Goal: Task Accomplishment & Management: Manage account settings

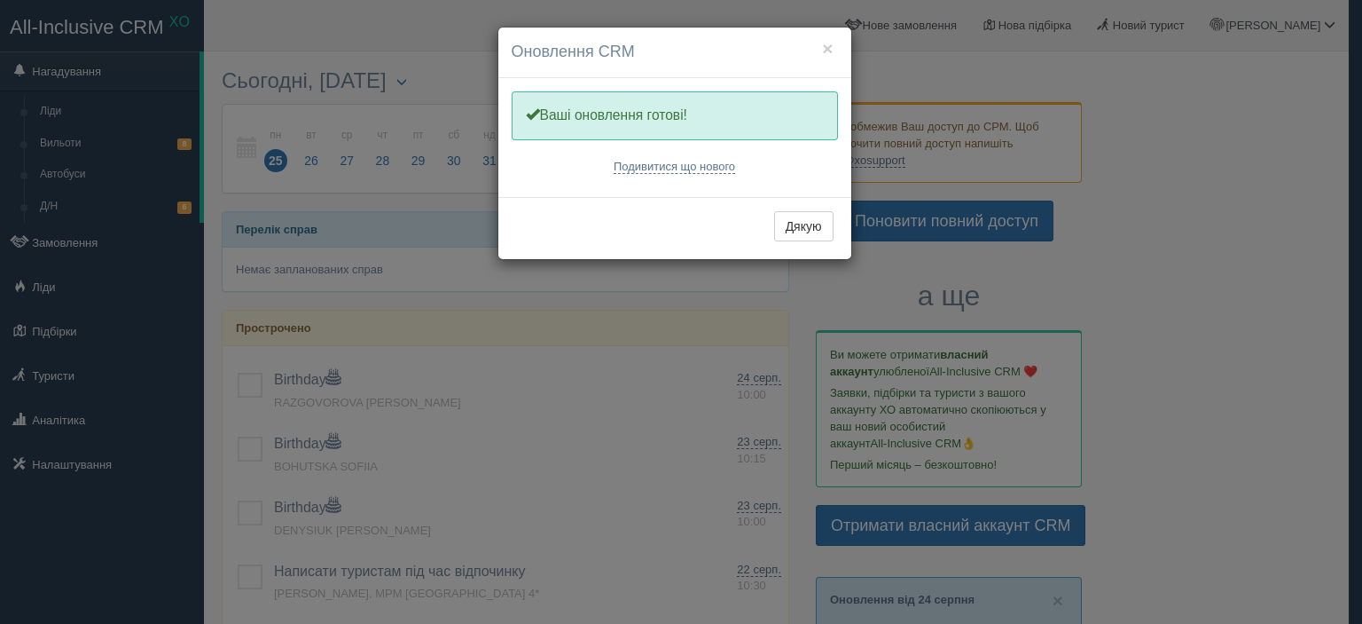
click at [82, 247] on div "× Оновлення CRM Одну хвилинку, оновлюємо Вашу CRM Ваші оновлення готові! Подиви…" at bounding box center [681, 312] width 1362 height 624
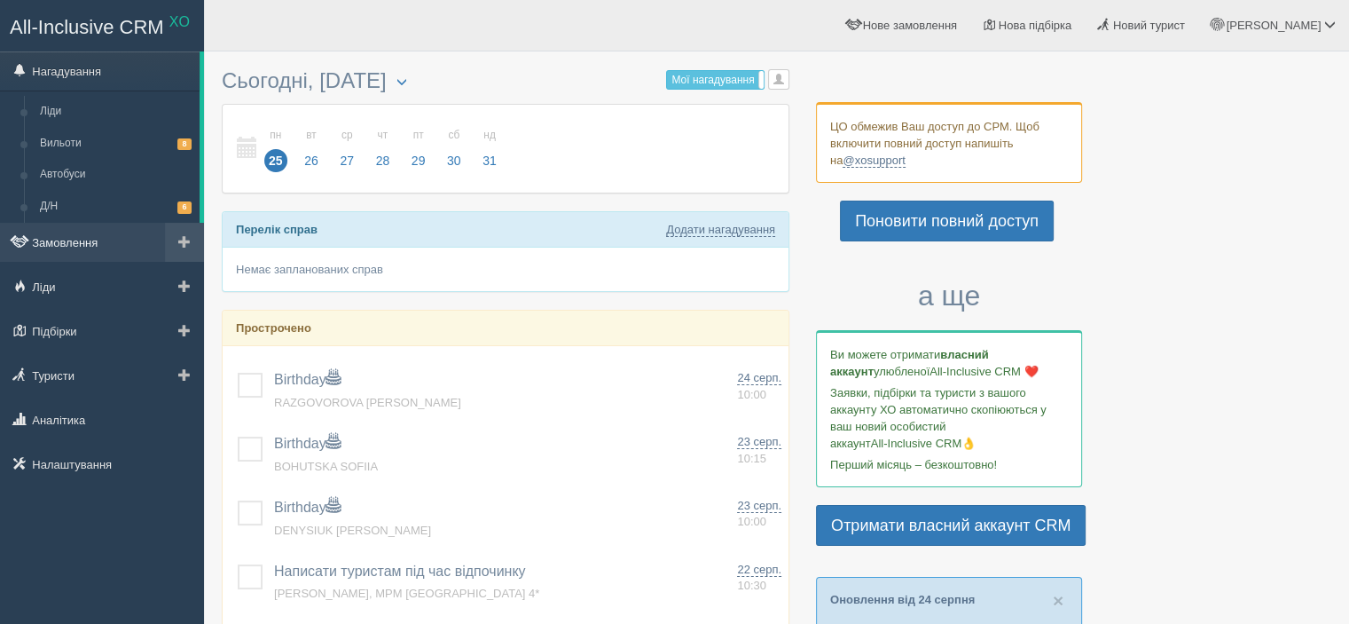
click at [103, 233] on link "Замовлення" at bounding box center [102, 242] width 204 height 39
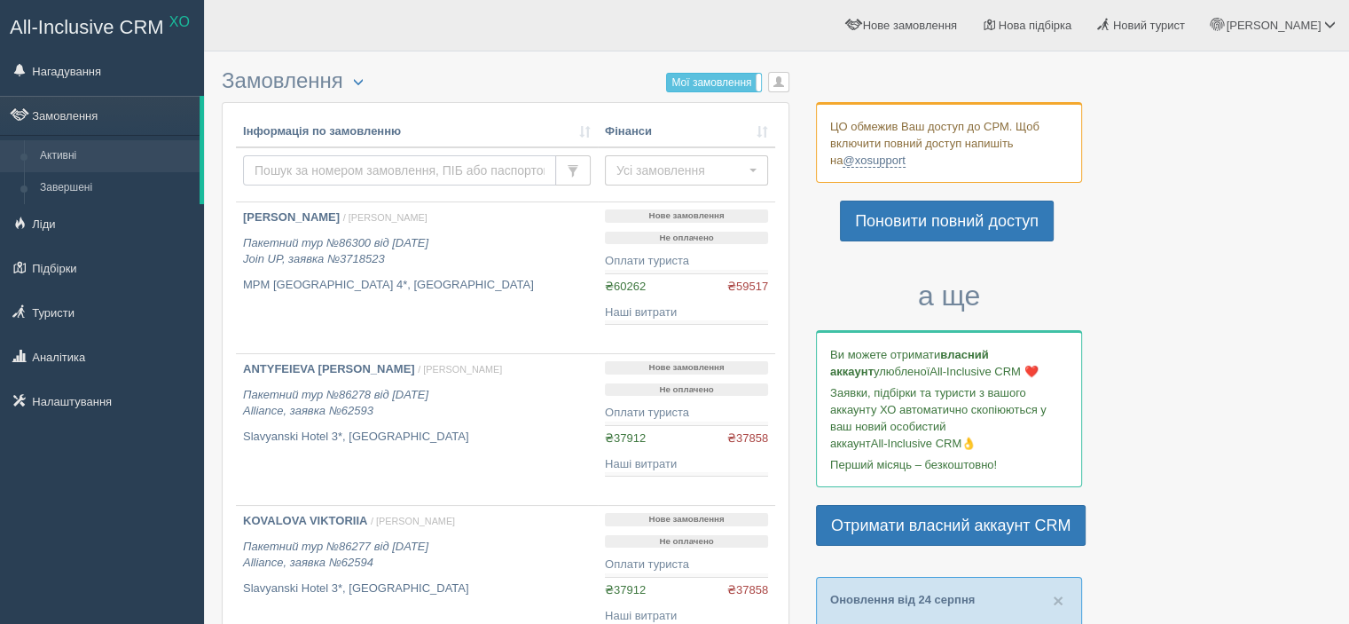
click at [326, 169] on input "text" at bounding box center [399, 170] width 313 height 30
type input "[PERSON_NAME]"
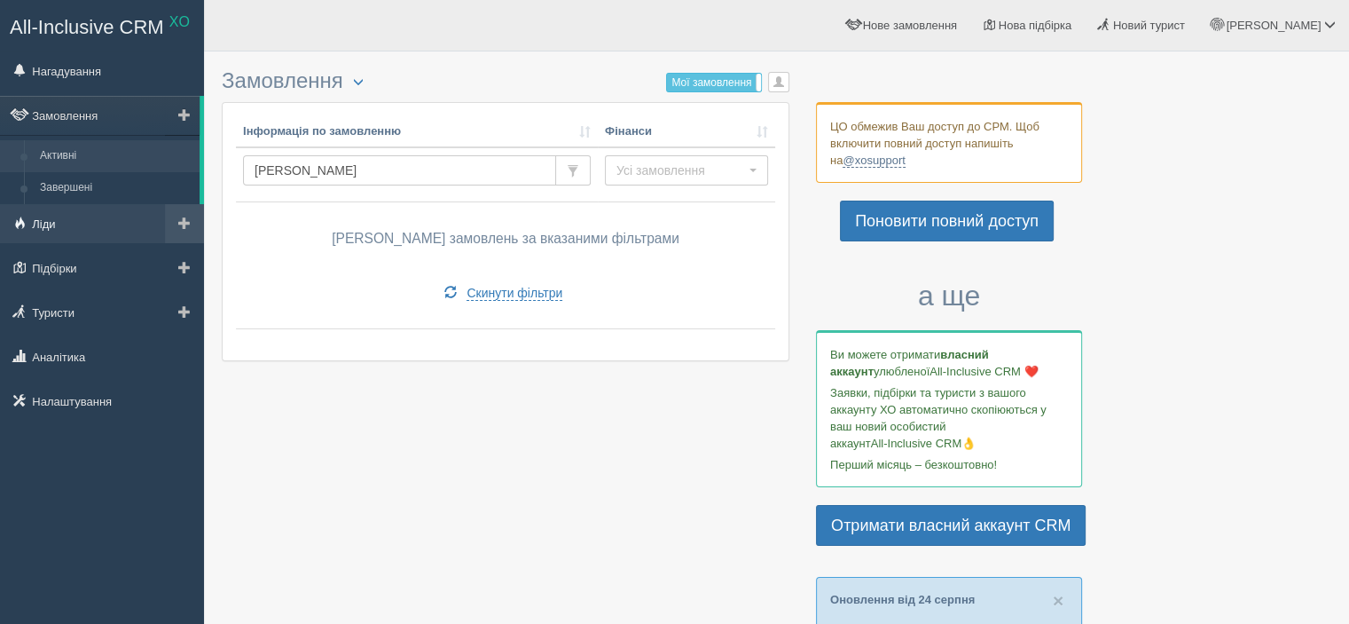
click at [110, 230] on link "Ліди" at bounding box center [102, 223] width 204 height 39
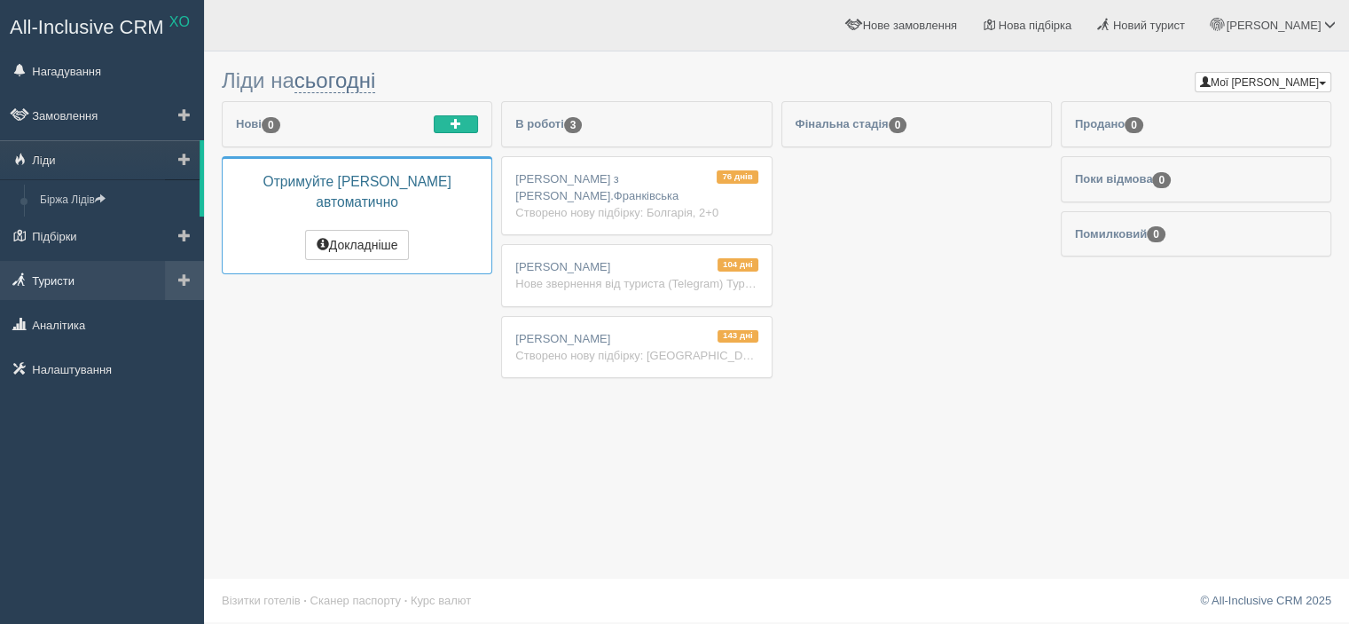
click at [100, 267] on link "Туристи" at bounding box center [102, 280] width 204 height 39
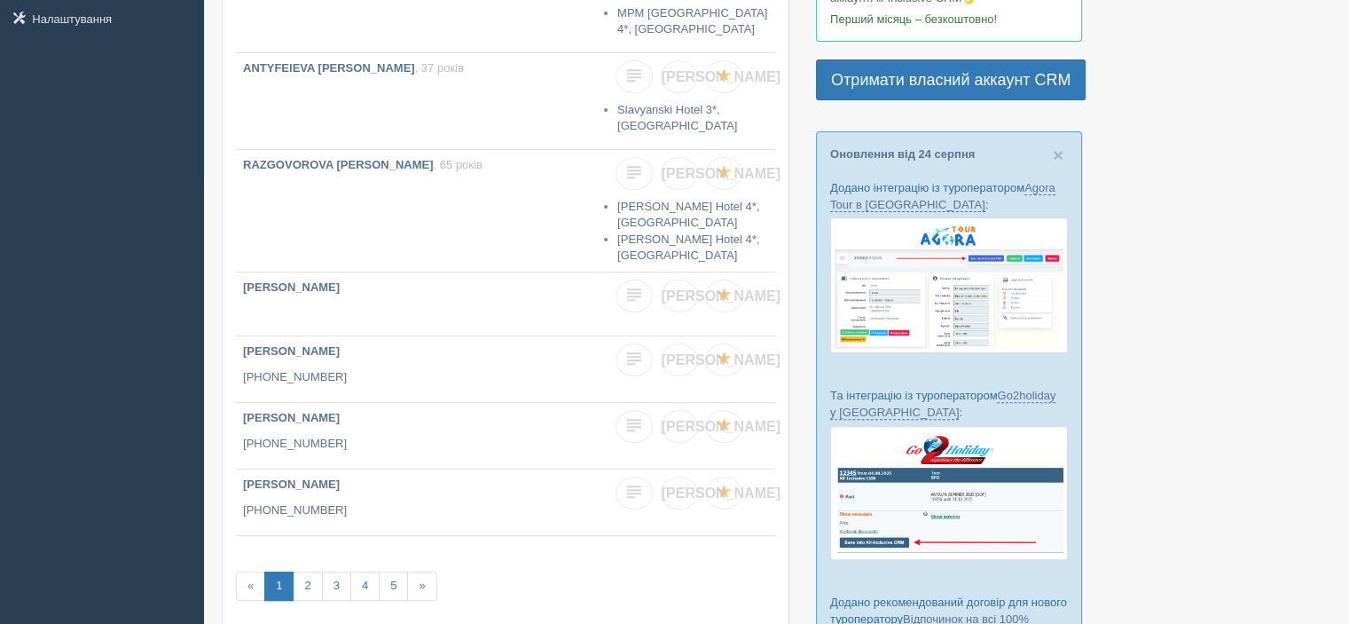
scroll to position [461, 0]
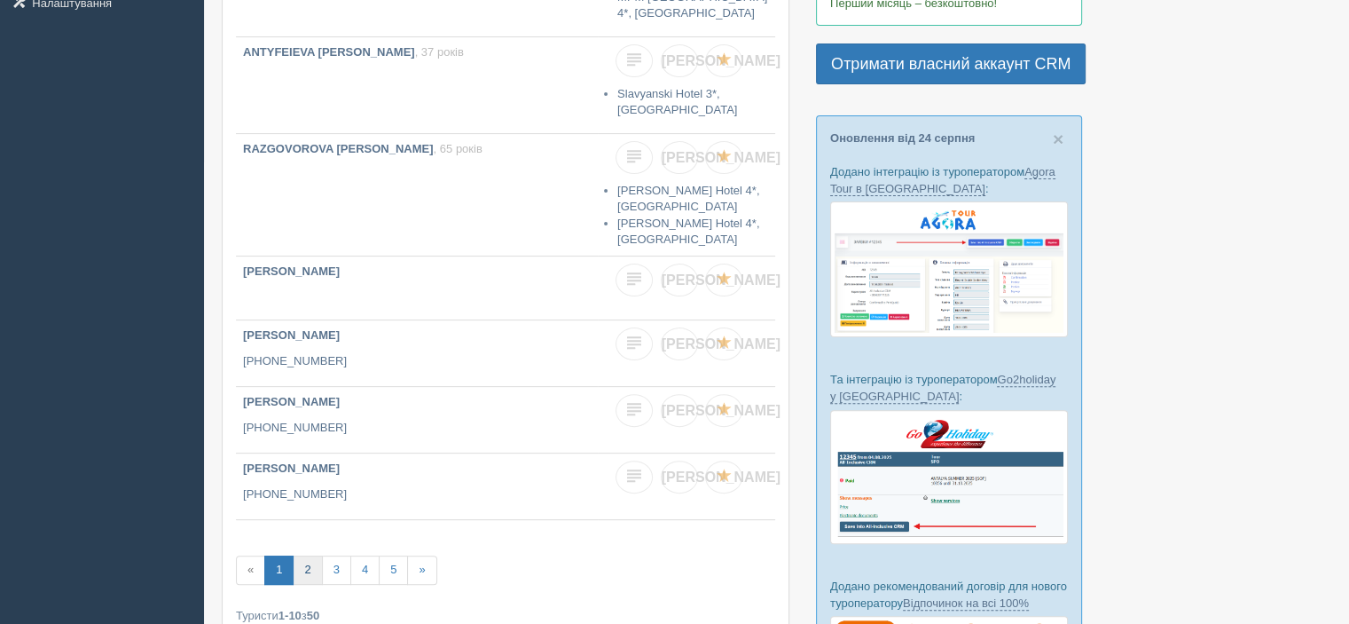
click at [298, 555] on link "2" at bounding box center [307, 569] width 29 height 29
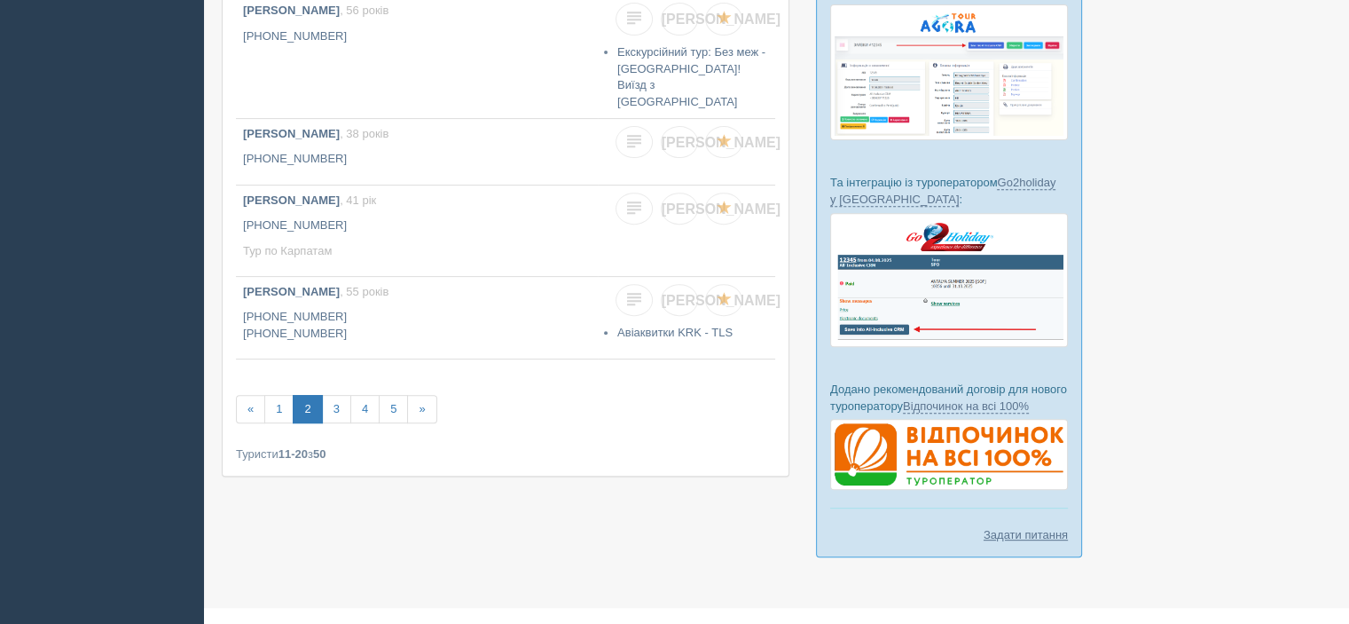
scroll to position [676, 0]
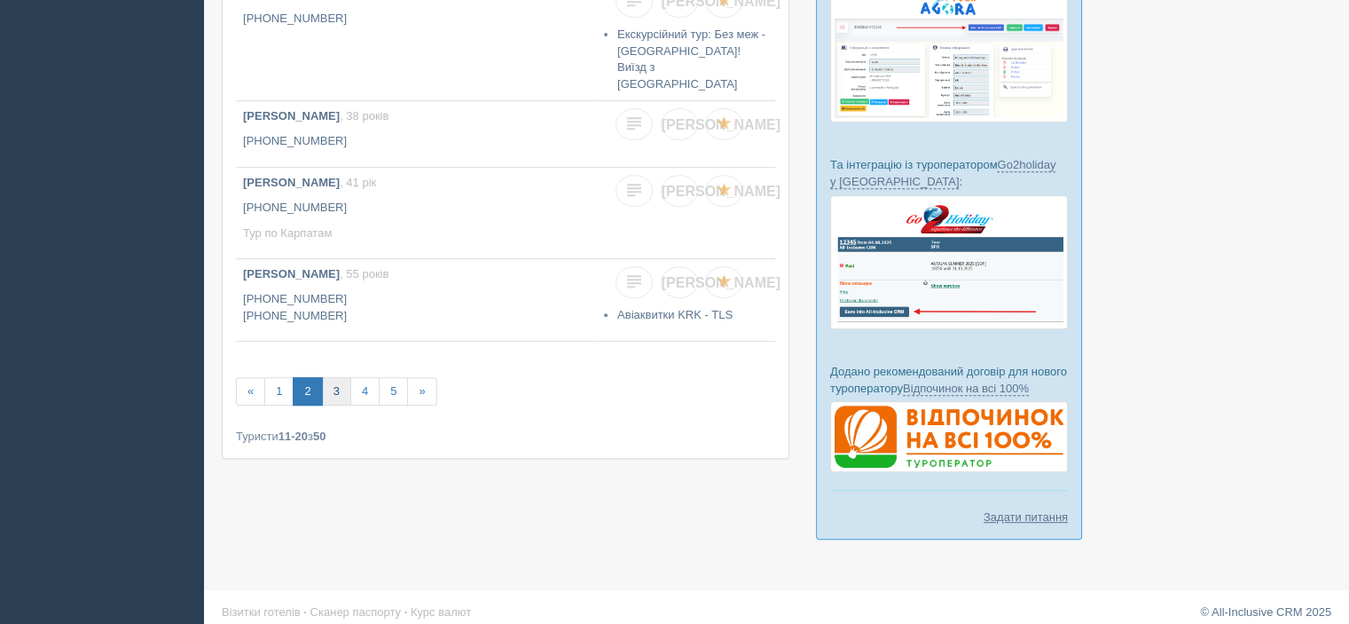
click at [337, 377] on link "3" at bounding box center [336, 391] width 29 height 29
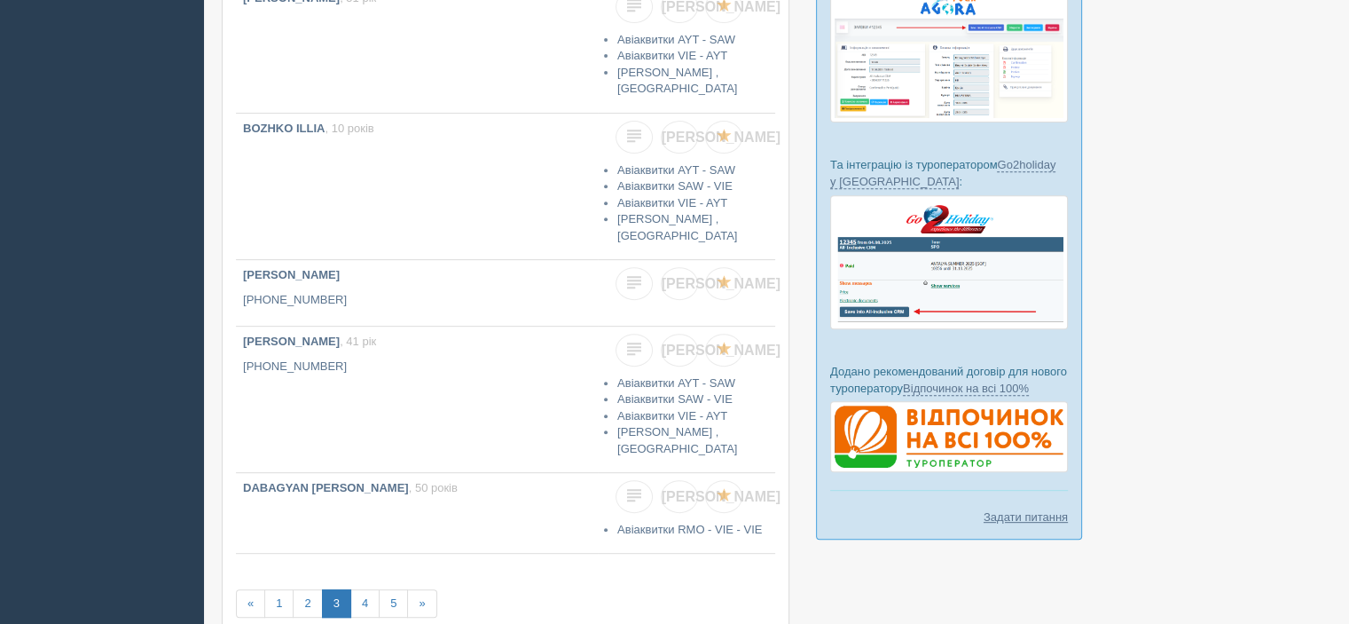
scroll to position [791, 0]
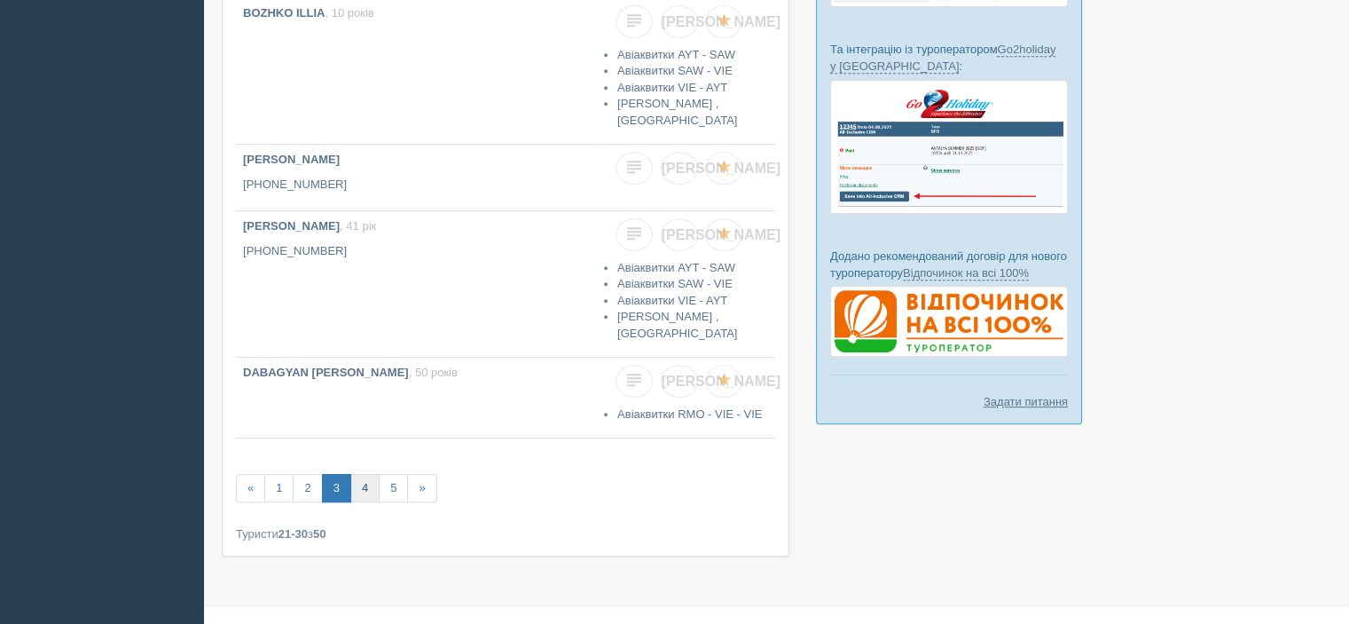
click at [362, 474] on link "4" at bounding box center [364, 488] width 29 height 29
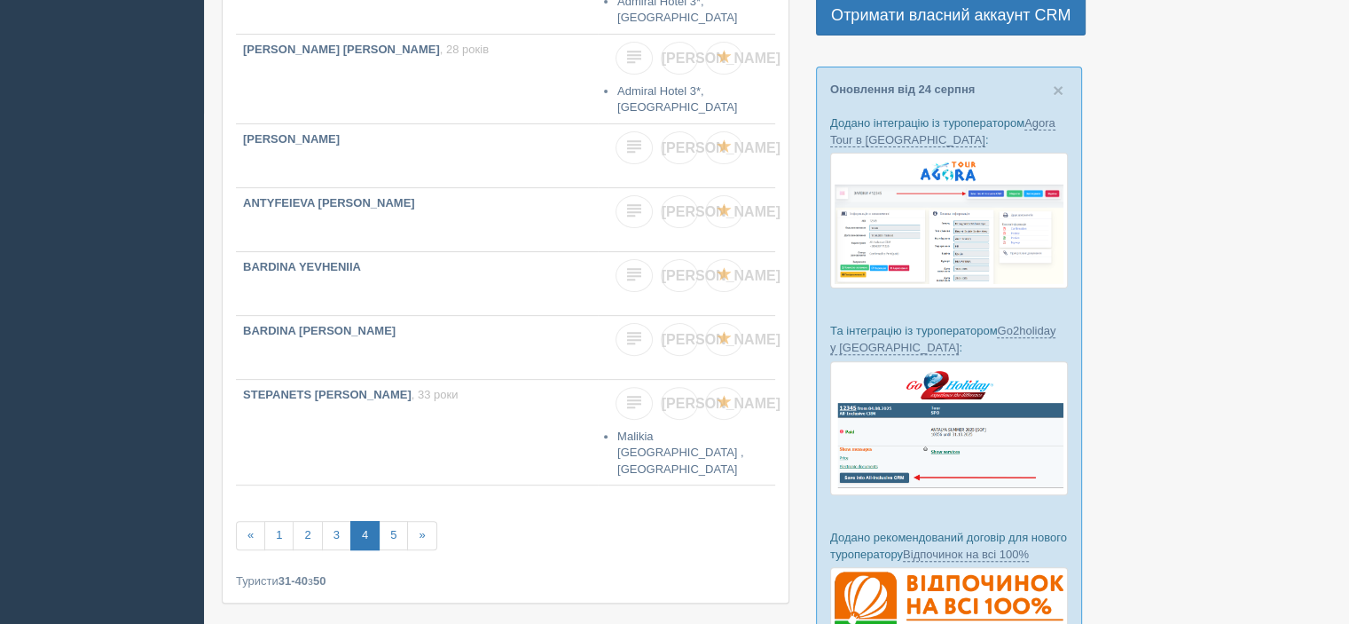
scroll to position [517, 0]
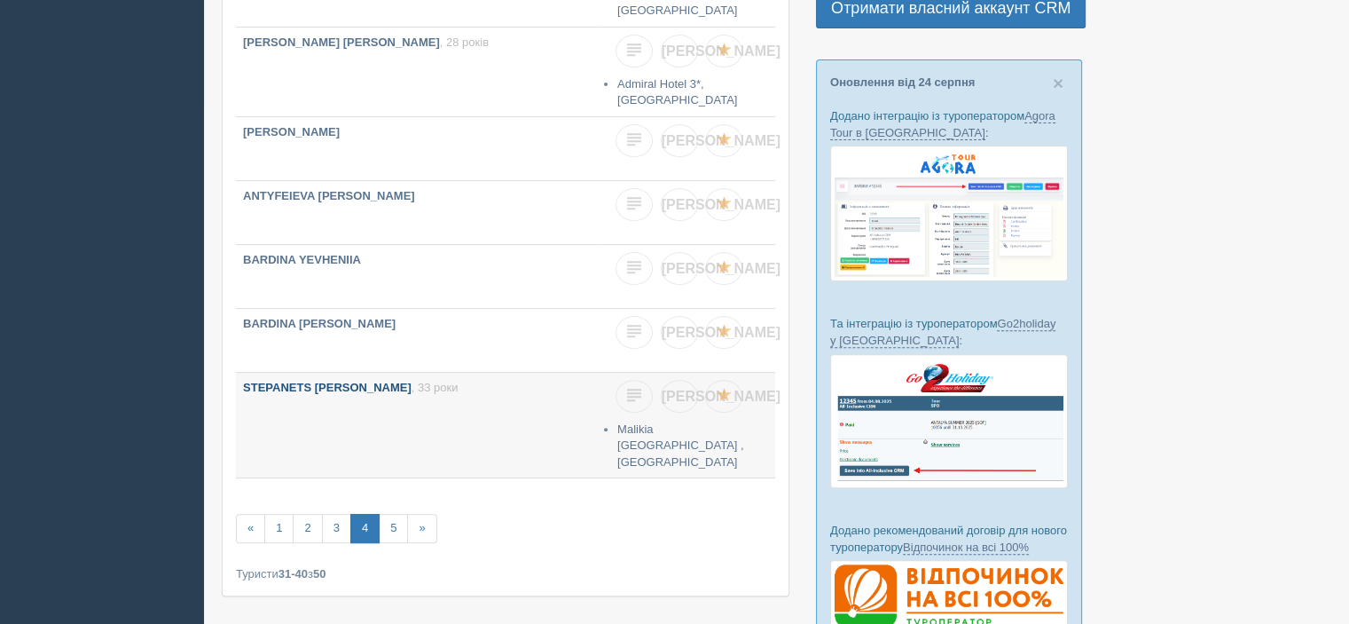
click at [357, 379] on link "STEPANETS [PERSON_NAME] , 33 роки" at bounding box center [417, 421] width 362 height 96
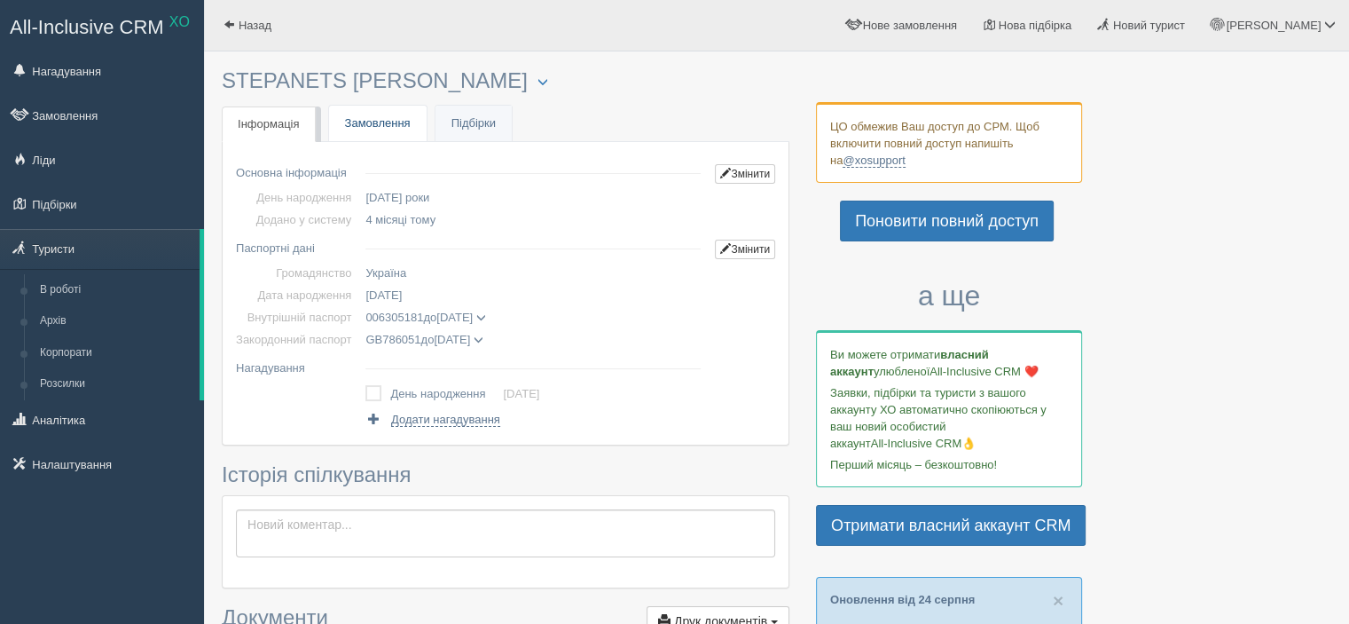
click at [376, 127] on link "Замовлення" at bounding box center [378, 124] width 98 height 36
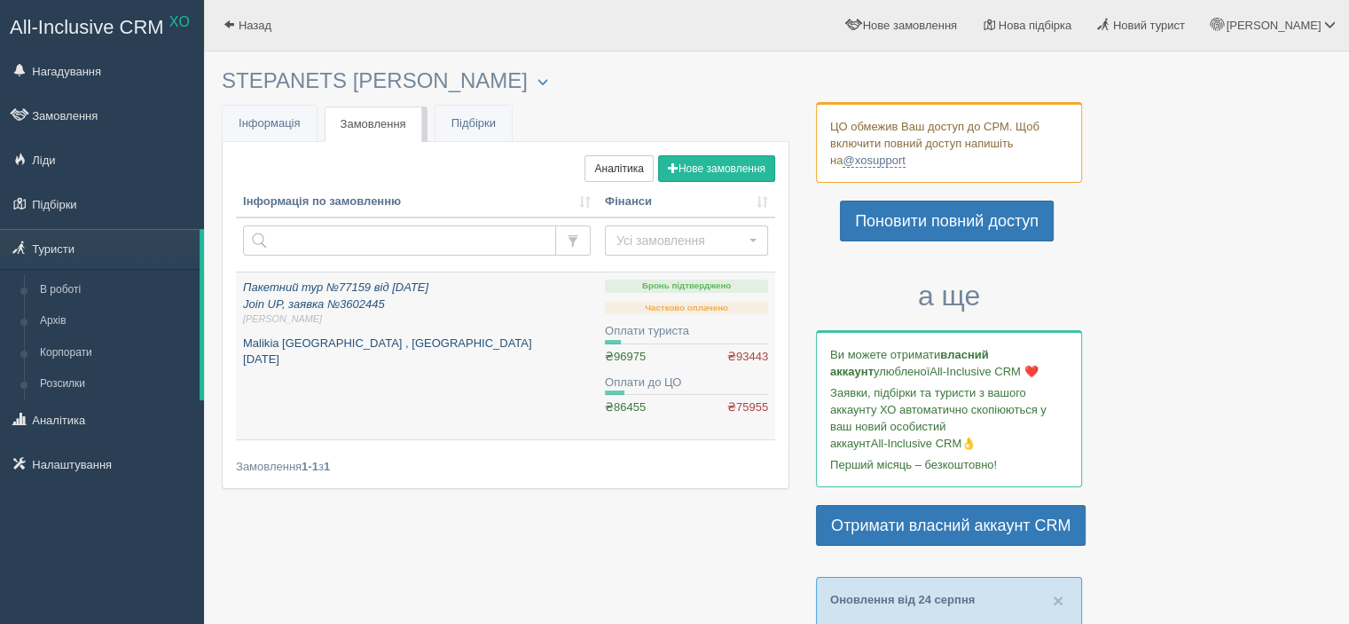
click at [416, 310] on p "Пакетний тур №77159 від 31.03.2025 Join UP, заявка №3602445 Ірина З." at bounding box center [417, 302] width 348 height 47
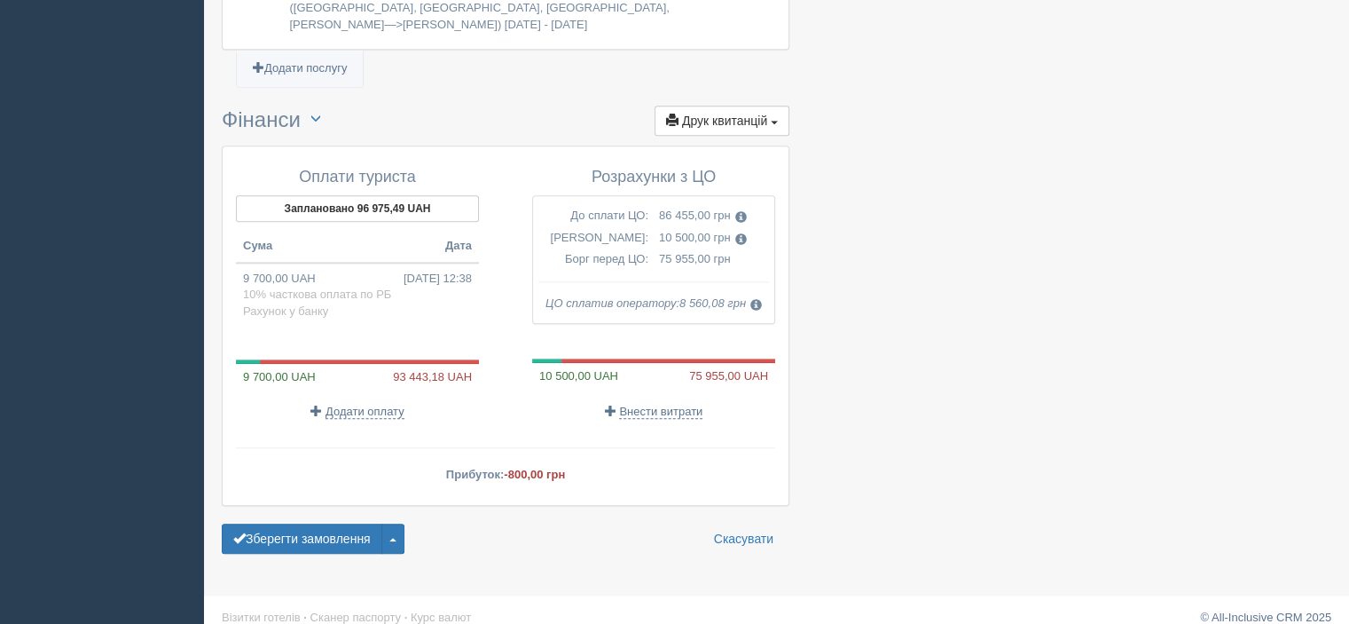
scroll to position [1918, 0]
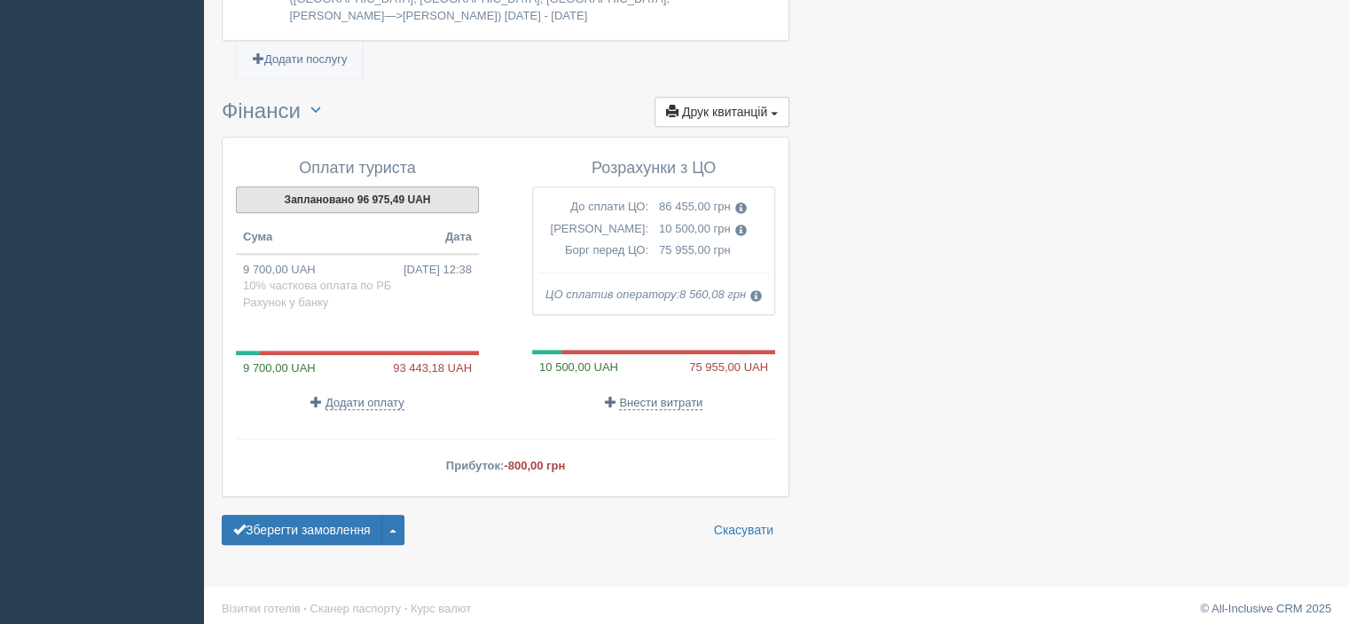
click at [368, 196] on button "Заплановано 96 975,49 UAH" at bounding box center [357, 199] width 243 height 27
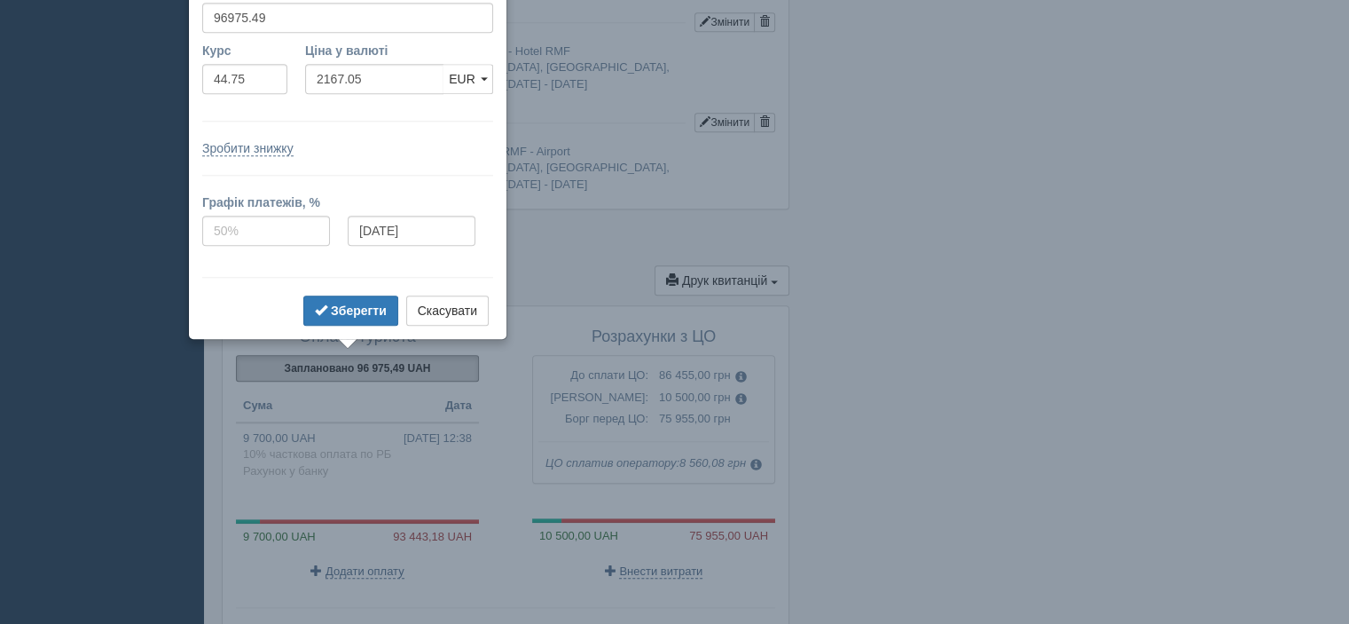
scroll to position [1690, 0]
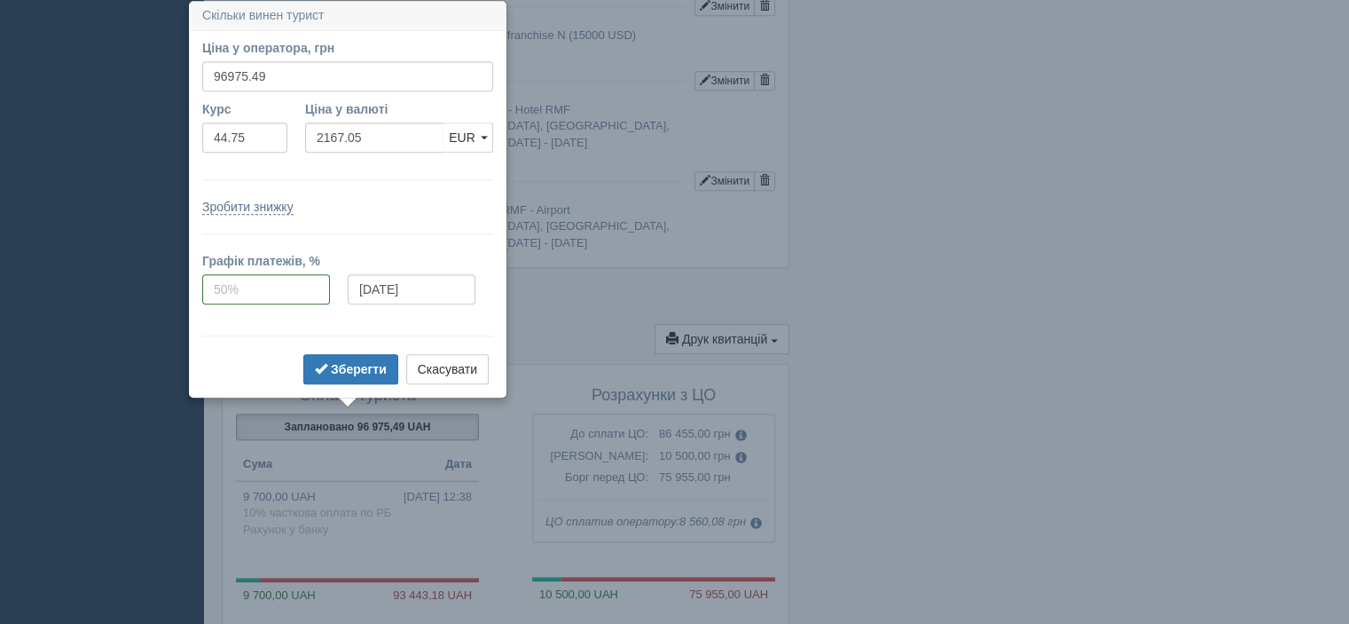
click at [462, 384] on div "Зберегти Скасувати" at bounding box center [347, 371] width 291 height 35
click at [460, 373] on button "Скасувати" at bounding box center [447, 369] width 82 height 30
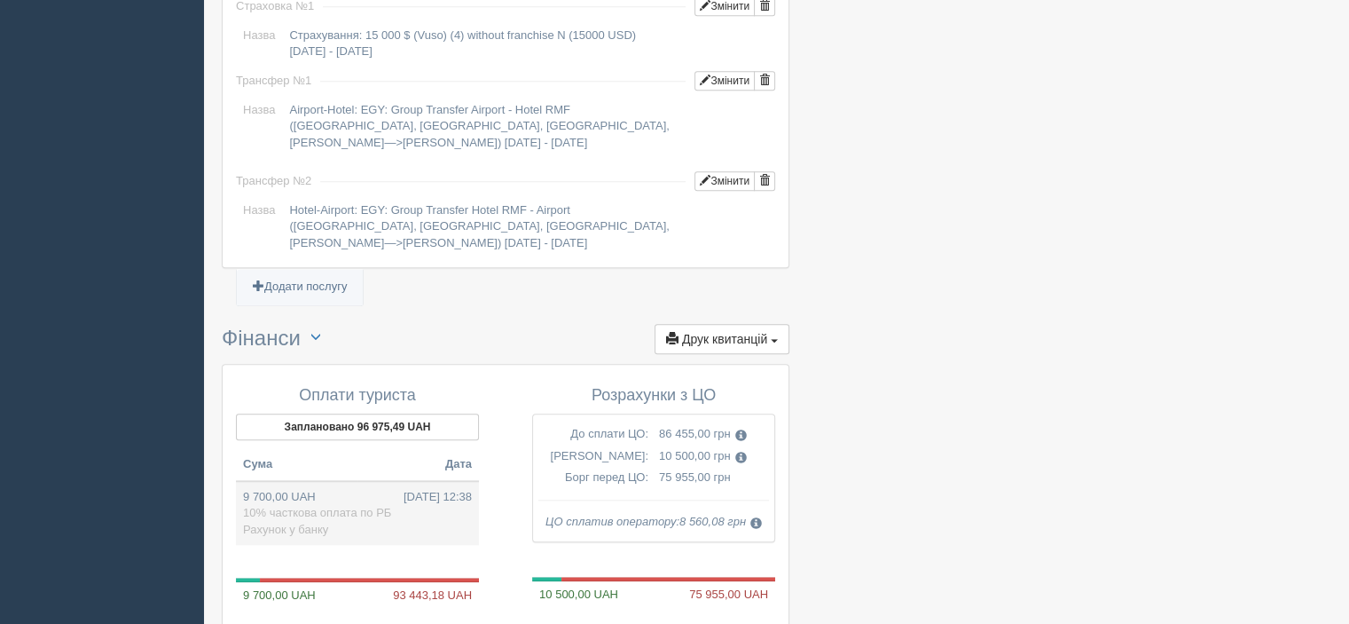
click at [307, 506] on span "10% часткова оплата по РБ" at bounding box center [317, 512] width 148 height 13
type input "9700.00"
type input "44.77"
select select "1166"
type input "10% часткова оплата по РБ"
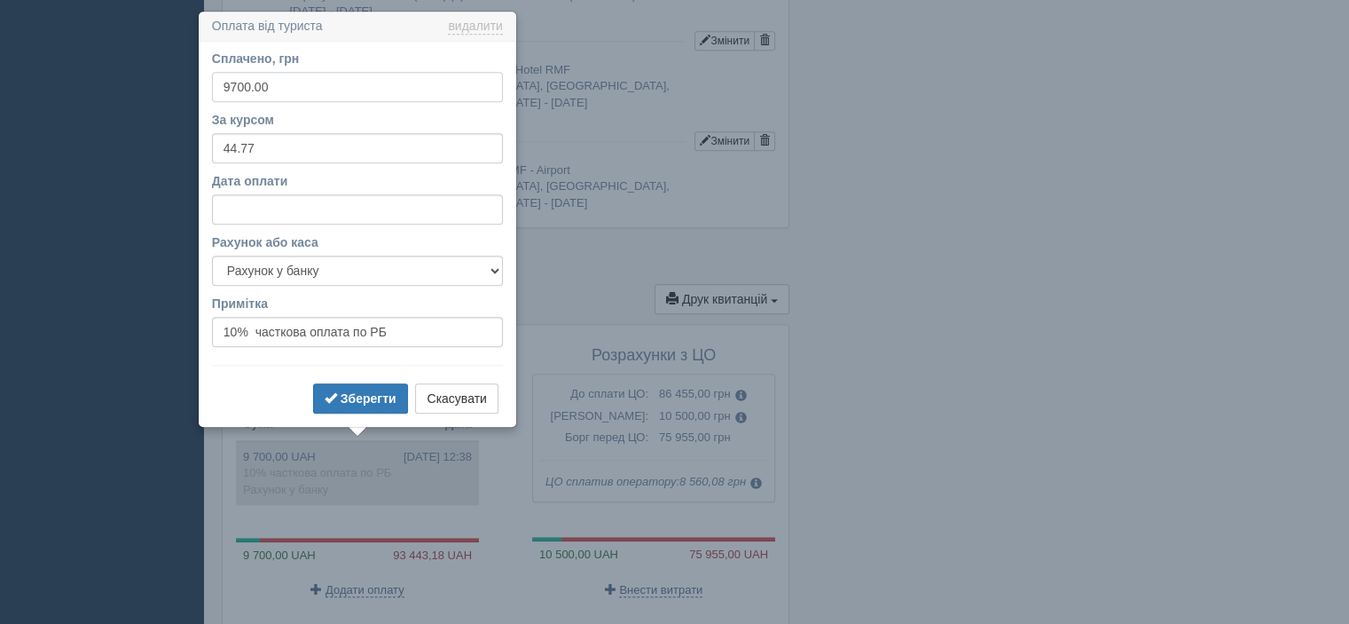
scroll to position [1741, 0]
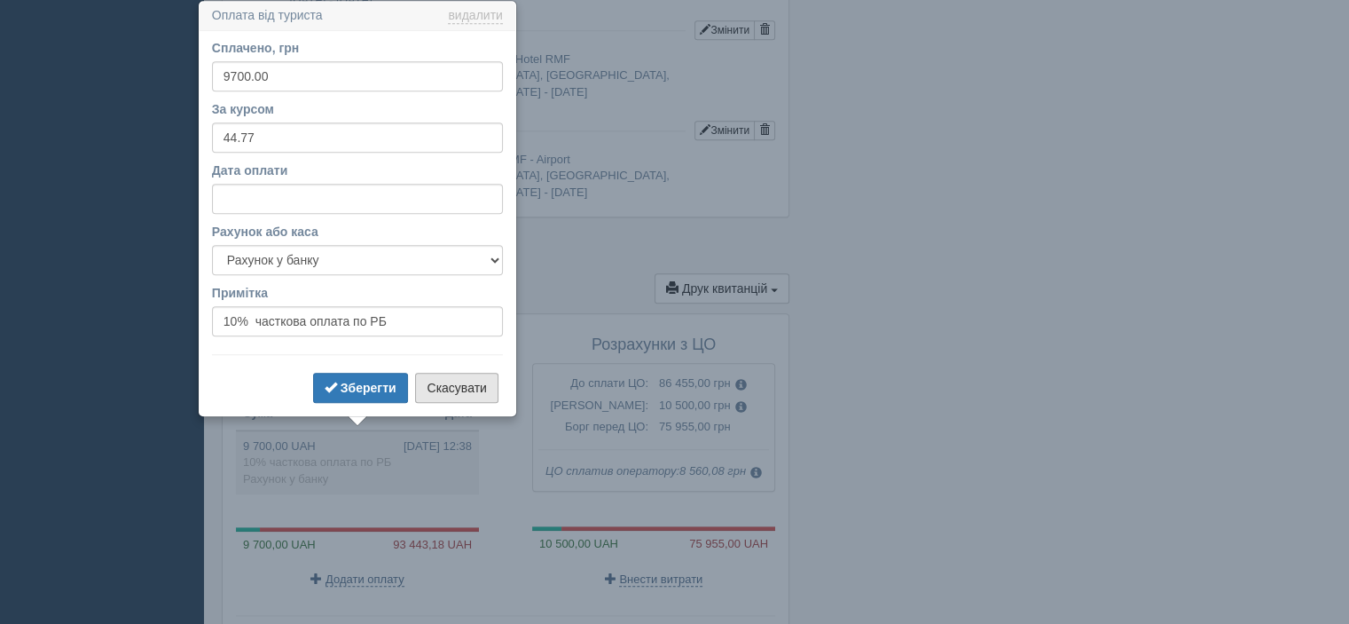
click at [451, 389] on button "Скасувати" at bounding box center [456, 388] width 82 height 30
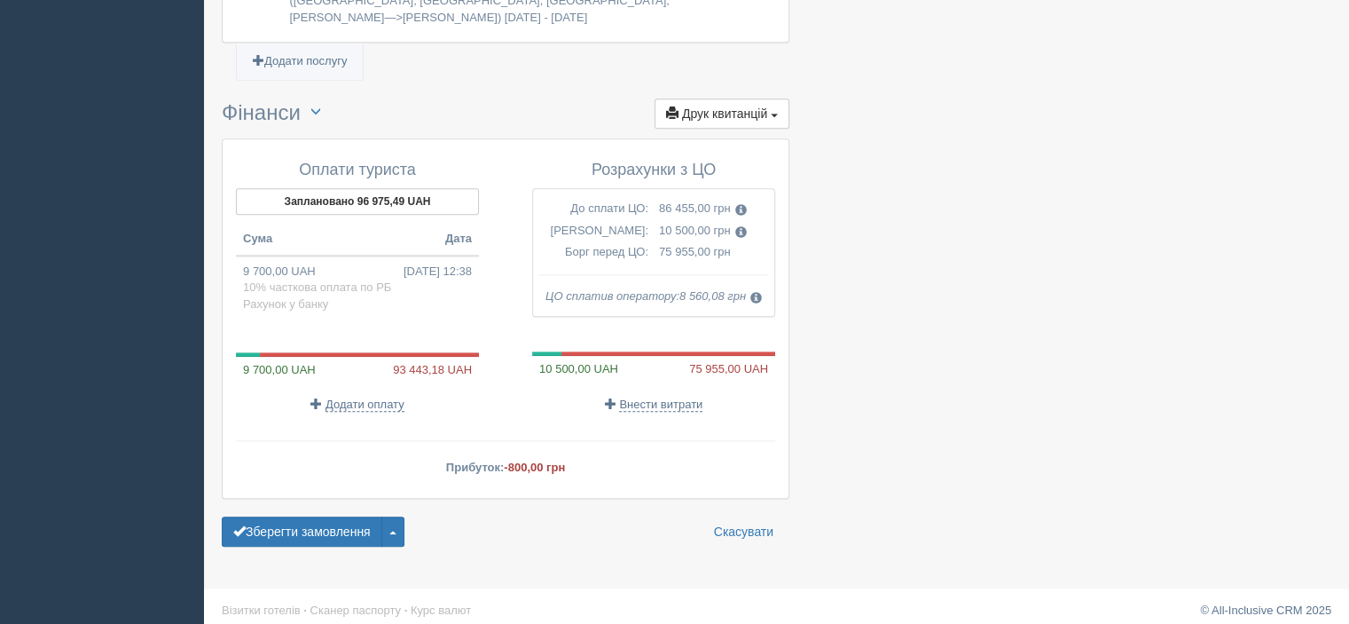
scroll to position [1920, 0]
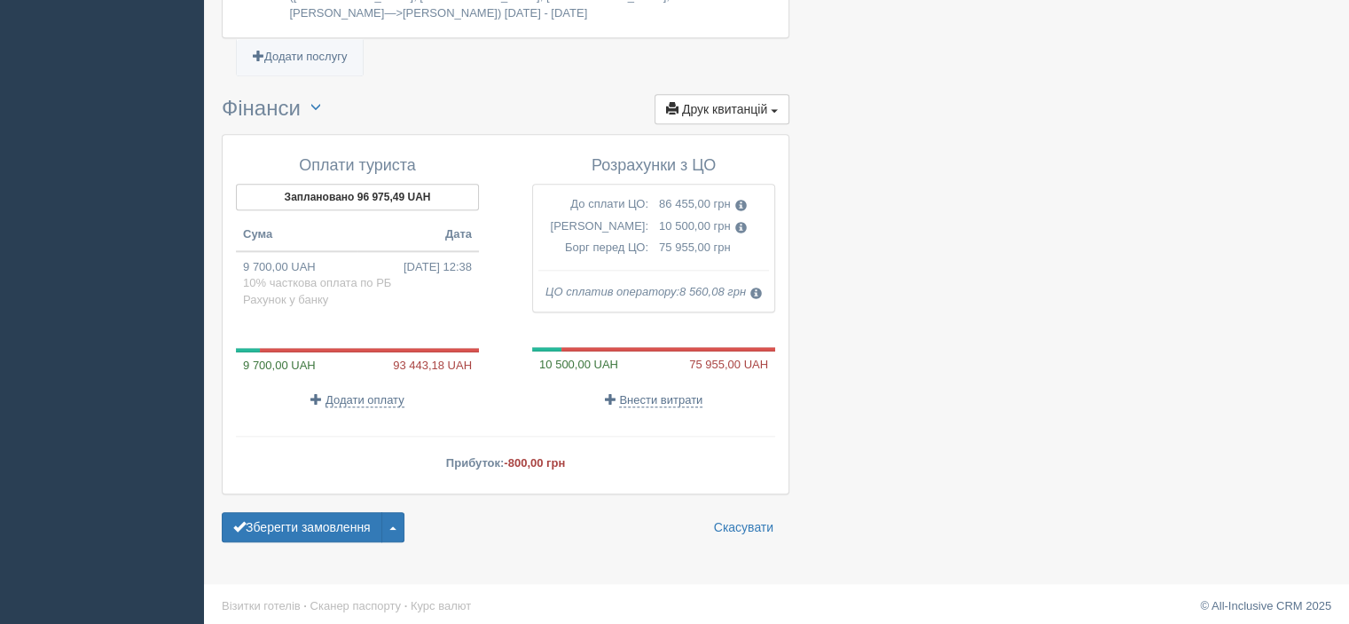
click at [692, 193] on td "86 455,00 грн" at bounding box center [714, 204] width 121 height 22
drag, startPoint x: 692, startPoint y: 206, endPoint x: 744, endPoint y: 204, distance: 52.4
click at [744, 204] on td "86 455,00 грн" at bounding box center [714, 204] width 121 height 22
click at [744, 204] on span at bounding box center [741, 206] width 12 height 12
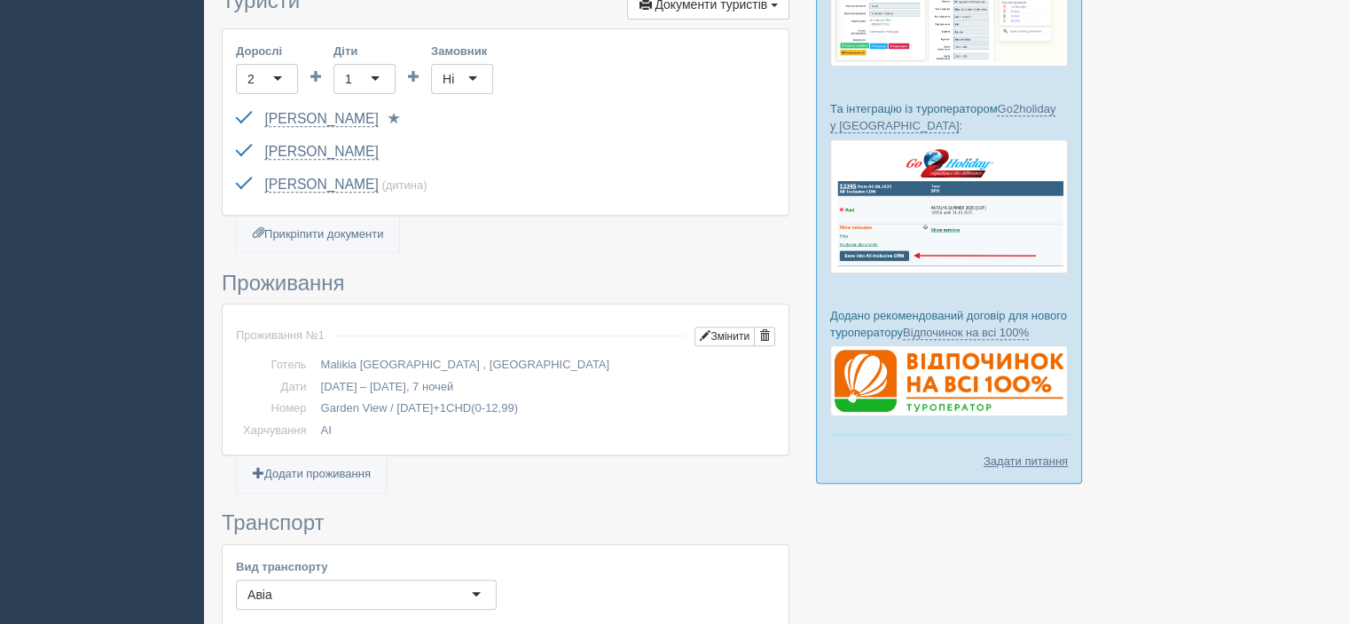
scroll to position [718, 0]
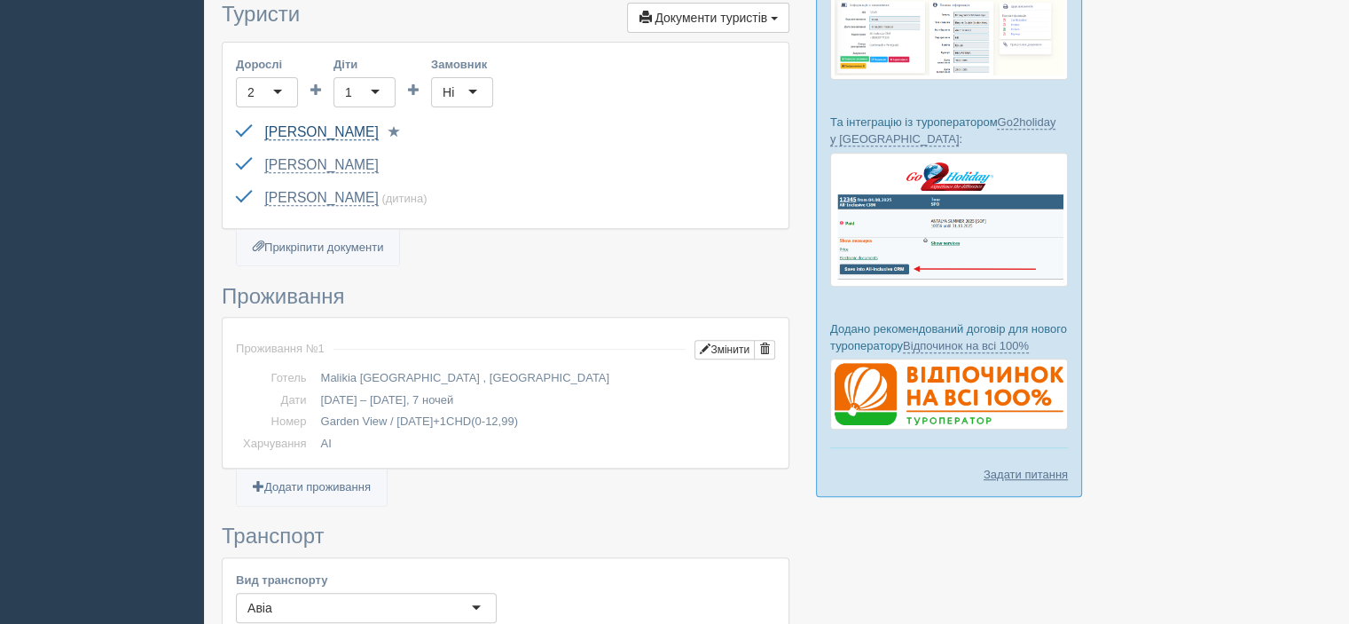
drag, startPoint x: 266, startPoint y: 116, endPoint x: 356, endPoint y: 130, distance: 90.7
click at [356, 130] on div "STEPANETS TETIANA GB786051 до 17.01.2032 Паспорт 2 Обрати іншого..." at bounding box center [505, 132] width 539 height 33
drag, startPoint x: 412, startPoint y: 136, endPoint x: 369, endPoint y: 127, distance: 44.4
click at [369, 127] on div "STEPANETS TETIANA GB786051 до 17.01.2032 Паспорт 2 Обрати іншого..." at bounding box center [505, 132] width 539 height 33
click at [369, 125] on link "[PERSON_NAME]" at bounding box center [321, 132] width 114 height 16
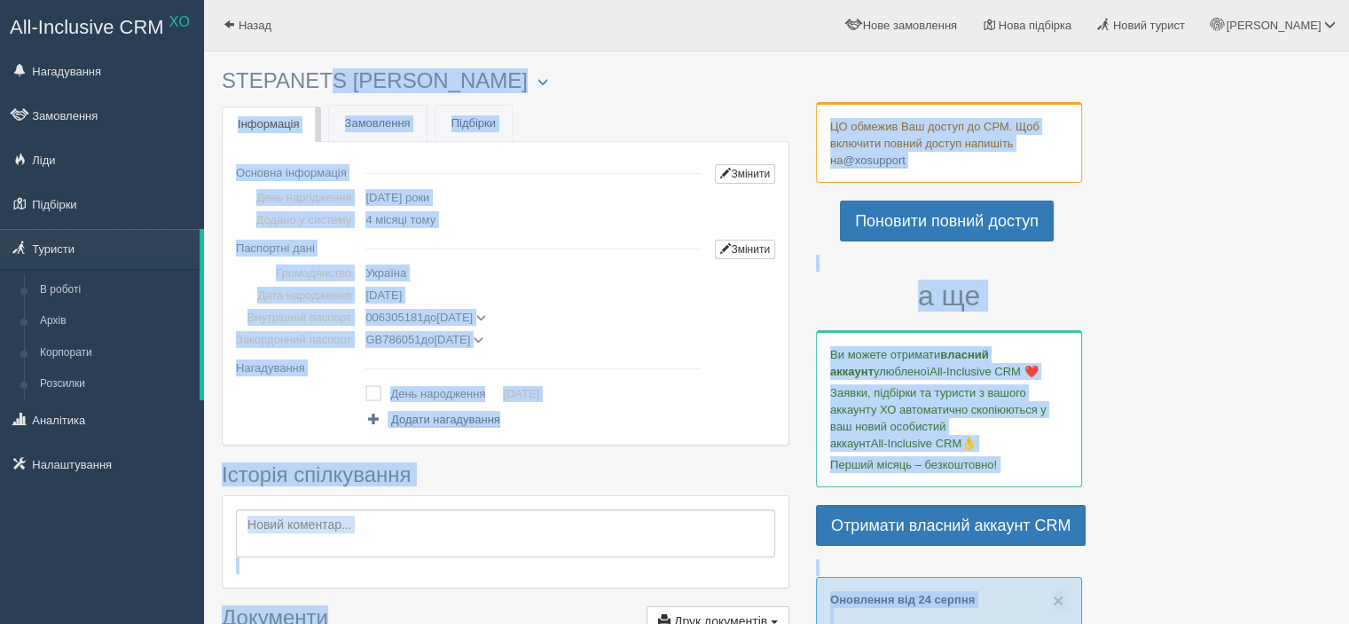
drag, startPoint x: 218, startPoint y: 74, endPoint x: 261, endPoint y: 86, distance: 44.3
click at [261, 86] on h3 "STEPANETS TETIANA Менеджер: Ірина Заіка Відправити до архіву Взяти в роботу Об'…" at bounding box center [506, 81] width 568 height 24
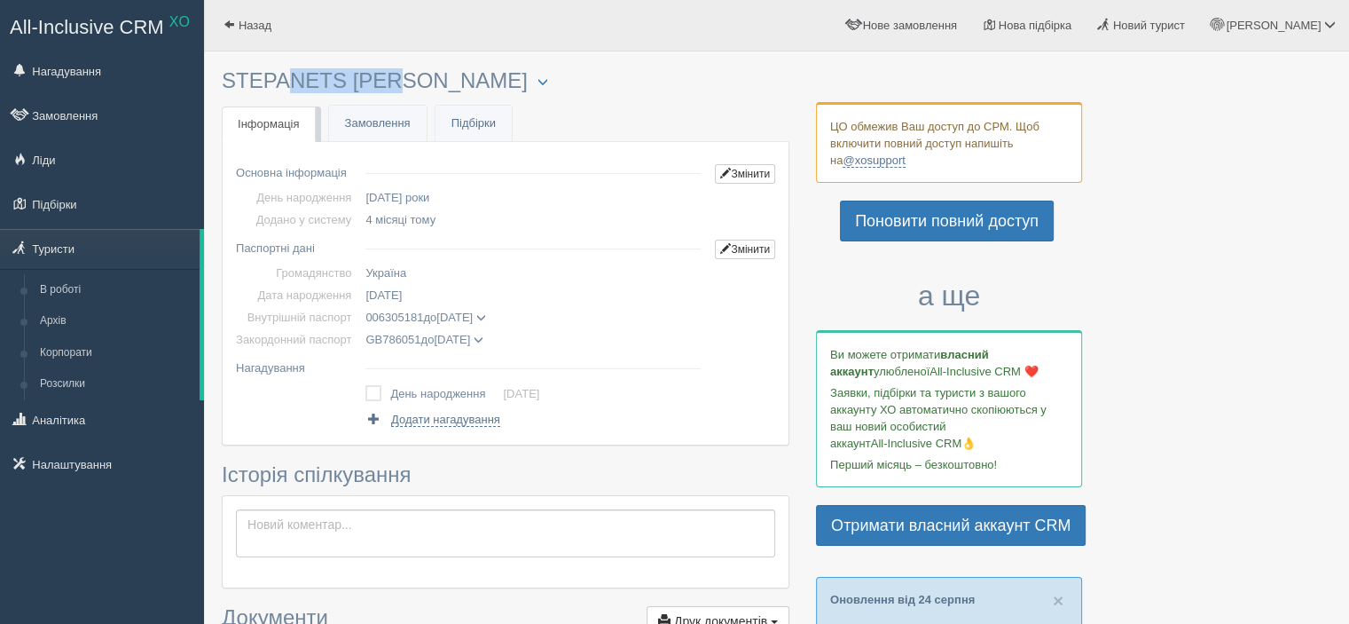
drag, startPoint x: 222, startPoint y: 69, endPoint x: 343, endPoint y: 70, distance: 121.5
click at [343, 70] on h3 "STEPANETS TETIANA Менеджер: Ірина Заіка Відправити до архіву Взяти в роботу Об'…" at bounding box center [506, 81] width 568 height 24
copy h3 "STEPANETS"
click at [255, 24] on span "Назад" at bounding box center [255, 25] width 33 height 13
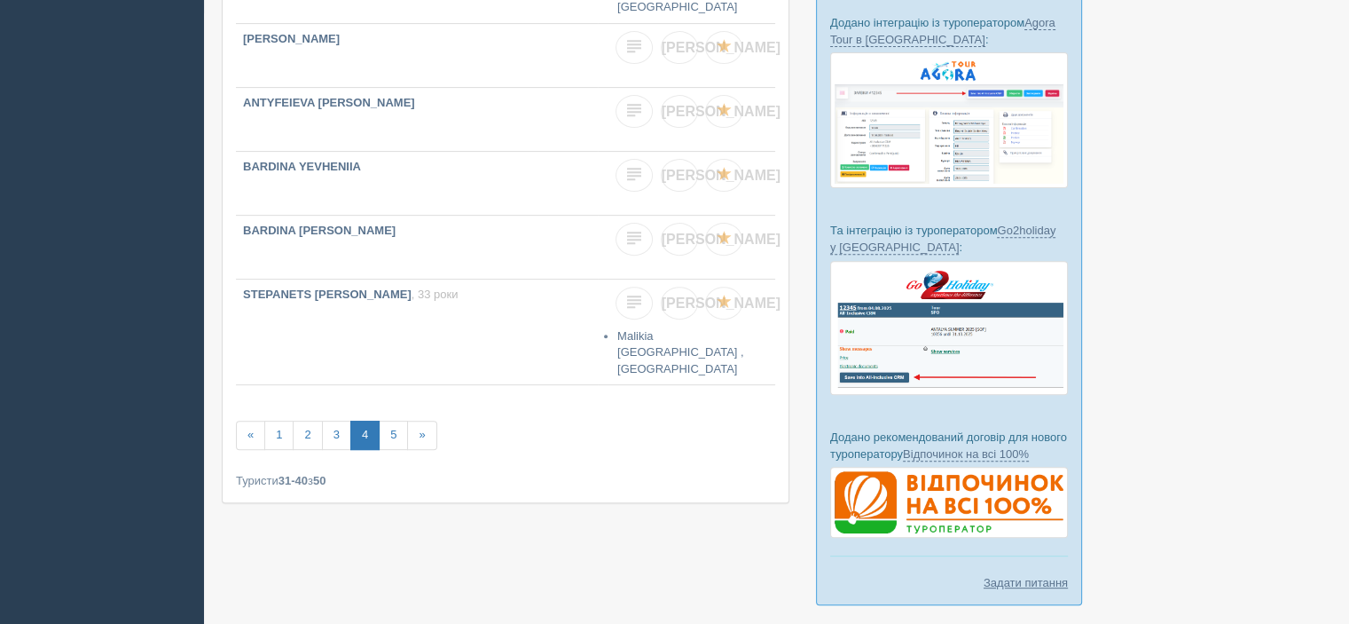
scroll to position [634, 0]
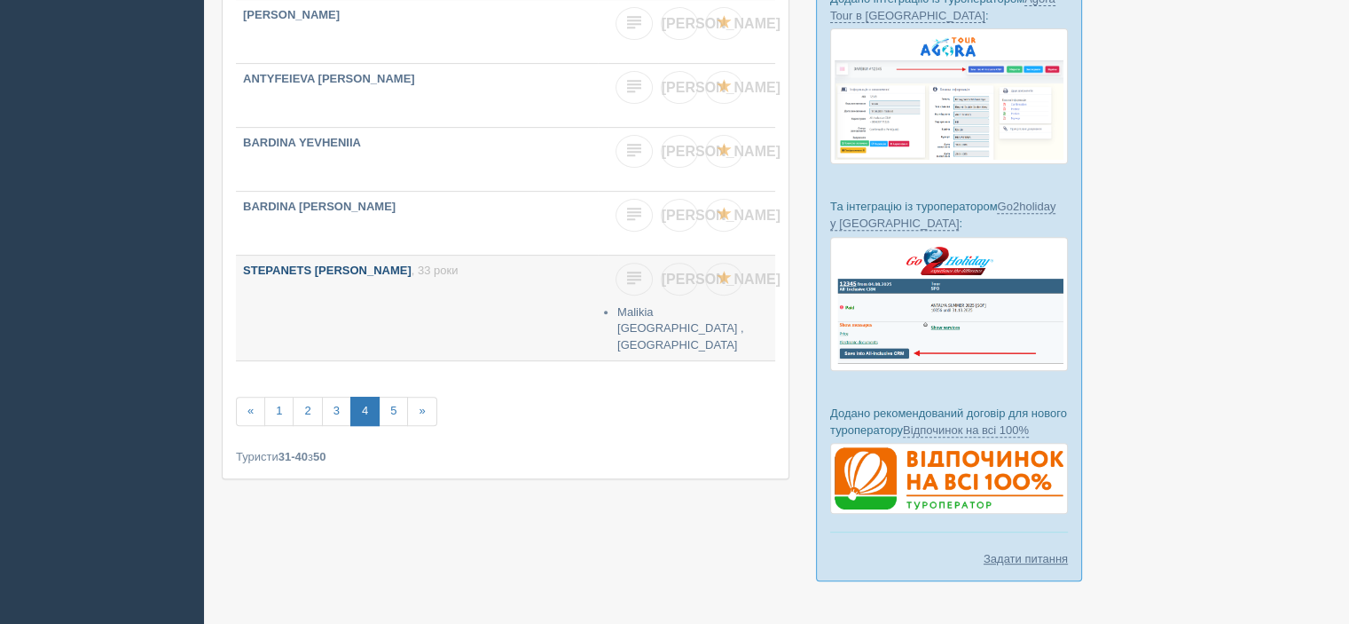
click at [369, 263] on p "STEPANETS TETIANA , 33 роки" at bounding box center [417, 271] width 348 height 17
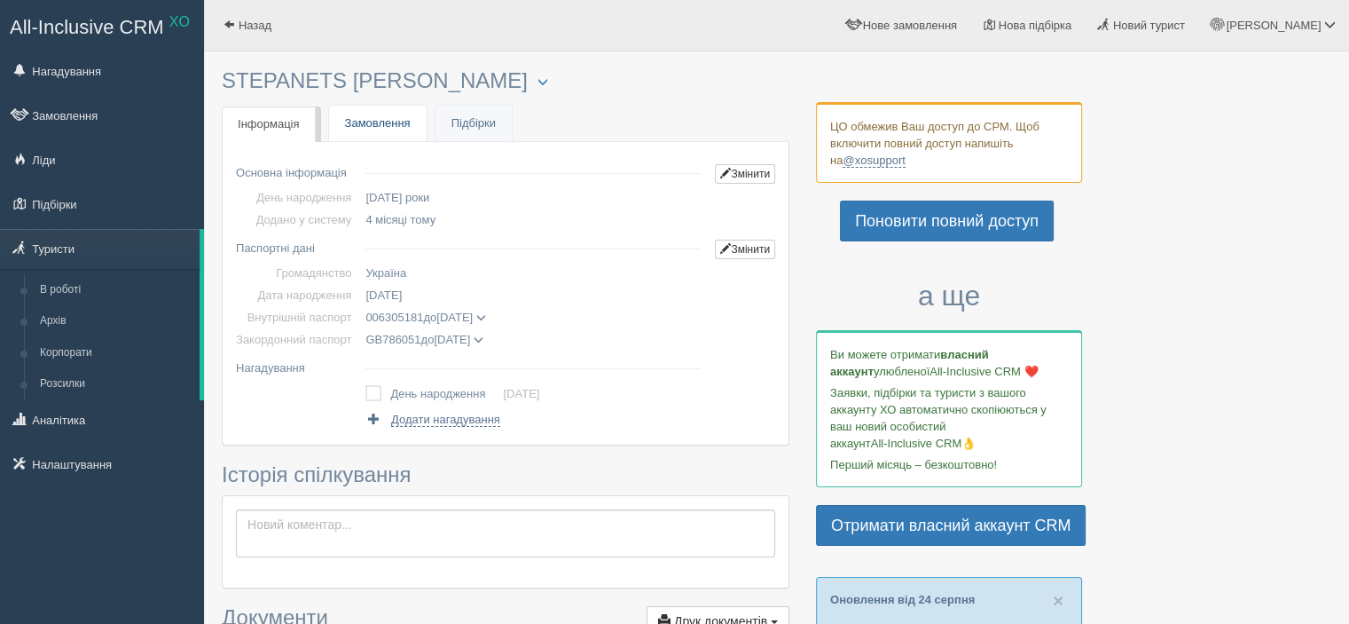
click at [387, 112] on link "Замовлення" at bounding box center [378, 124] width 98 height 36
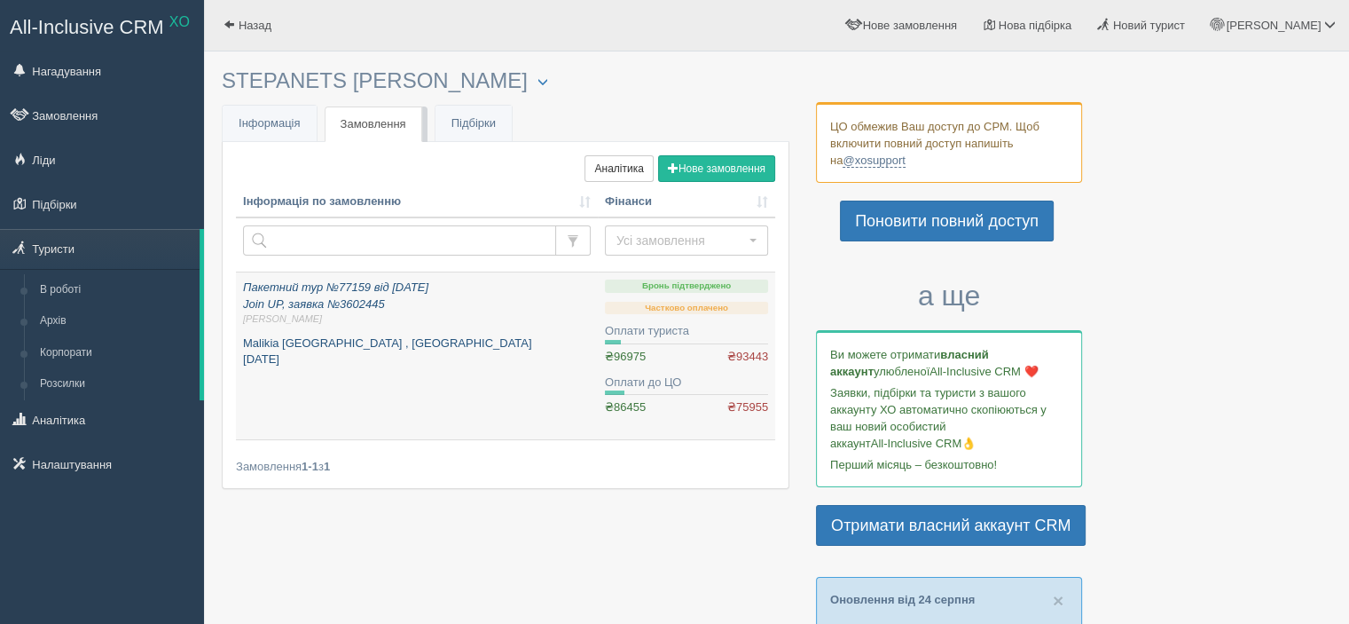
click at [509, 294] on p "Пакетний тур №77159 від [DATE] Join UP, заявка №3602445 [PERSON_NAME]." at bounding box center [417, 302] width 348 height 47
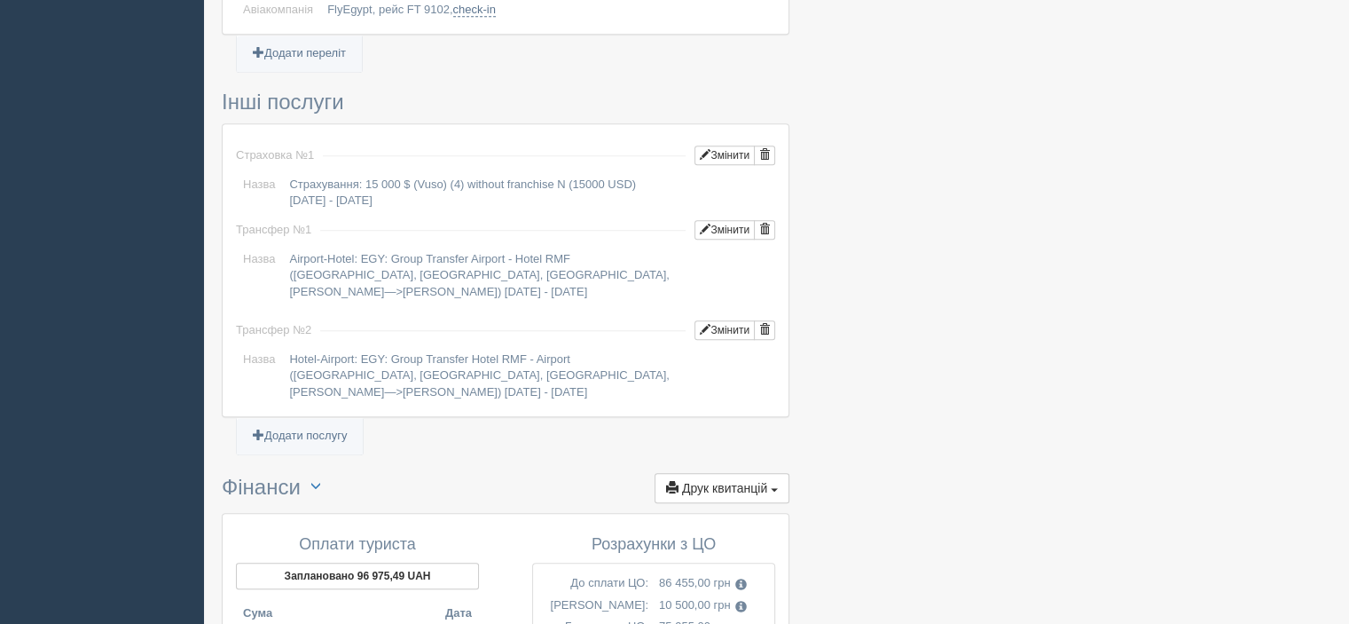
scroll to position [1920, 0]
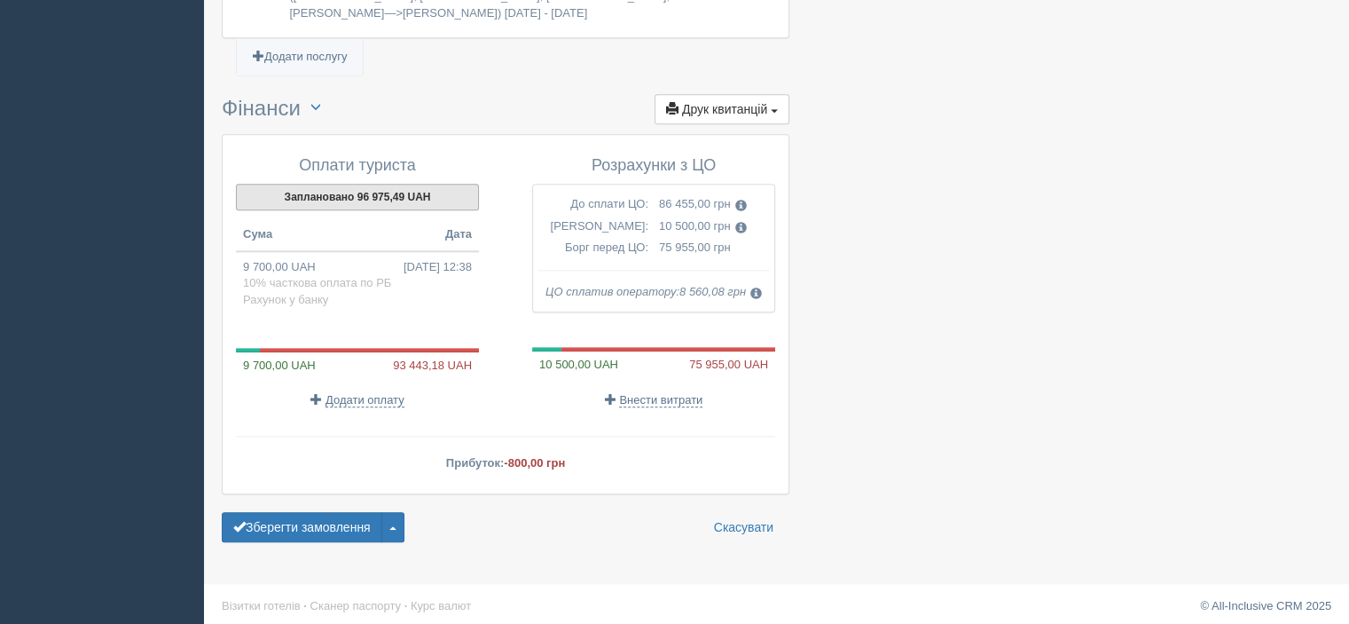
click at [417, 193] on button "Заплановано 96 975,49 UAH" at bounding box center [357, 197] width 243 height 27
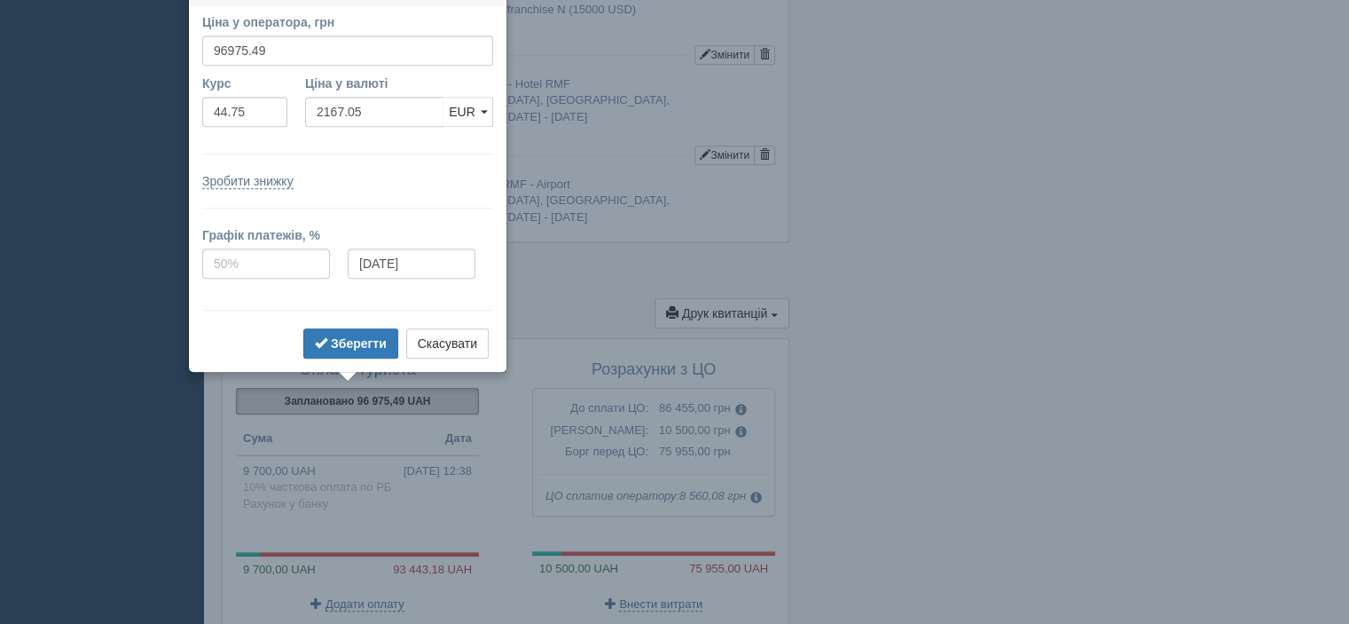
scroll to position [1690, 0]
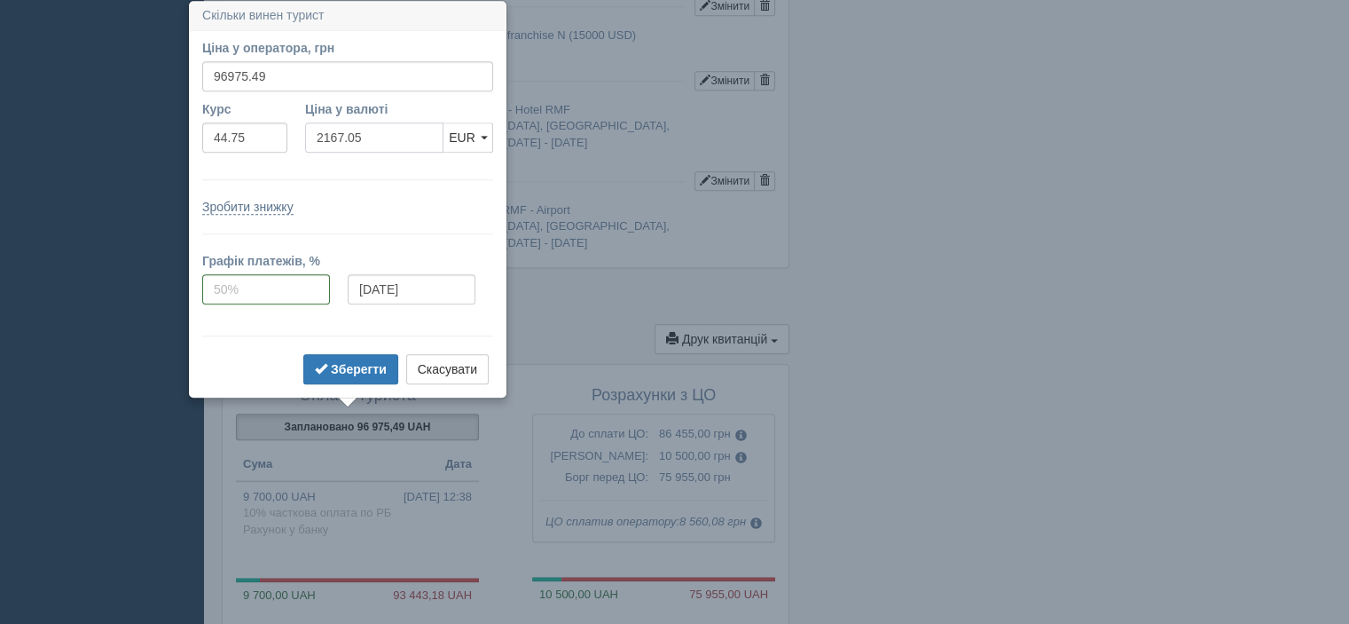
drag, startPoint x: 369, startPoint y: 133, endPoint x: 306, endPoint y: 132, distance: 63.0
click at [306, 132] on input "2167.05" at bounding box center [374, 137] width 138 height 30
drag, startPoint x: 250, startPoint y: 135, endPoint x: 201, endPoint y: 137, distance: 48.9
click at [202, 137] on input "44.75" at bounding box center [244, 137] width 85 height 30
click at [450, 376] on button "Скасувати" at bounding box center [447, 369] width 82 height 30
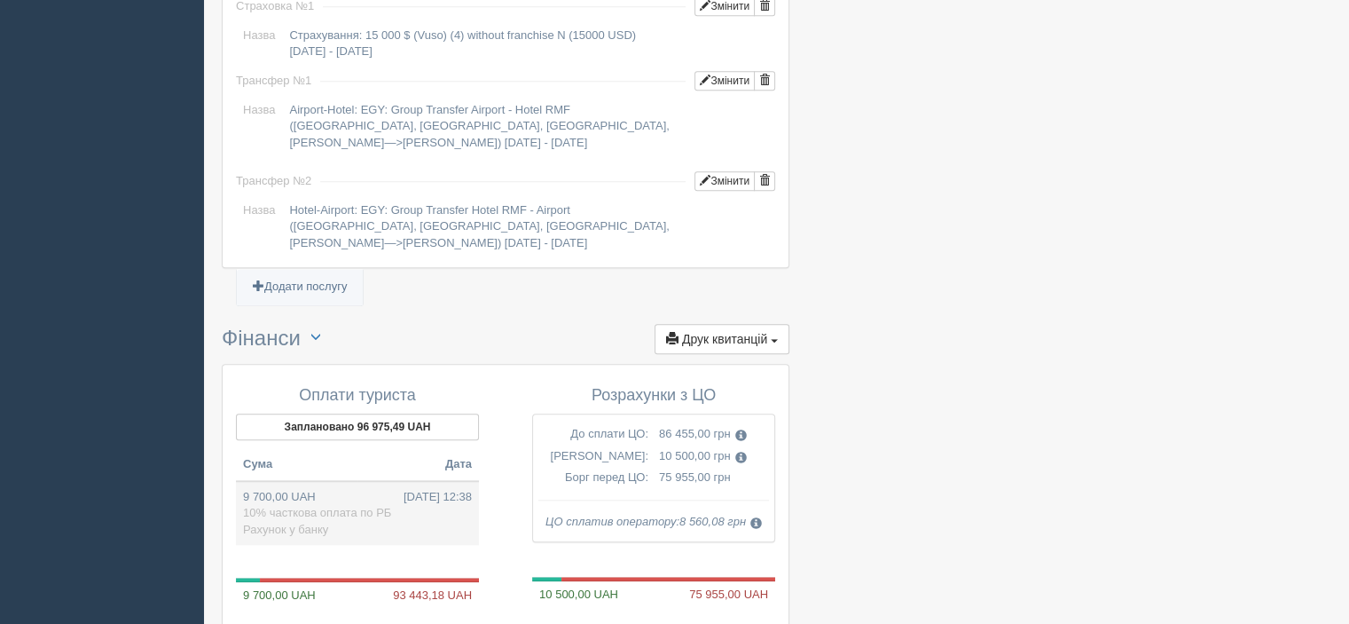
click at [380, 489] on td "9 700,00 UAH [DATE] 12:38 10% часткова оплата по РБ Рахунок у банку" at bounding box center [357, 513] width 243 height 65
type input "9700.00"
type input "44.77"
select select "1166"
type input "10% часткова оплата по РБ"
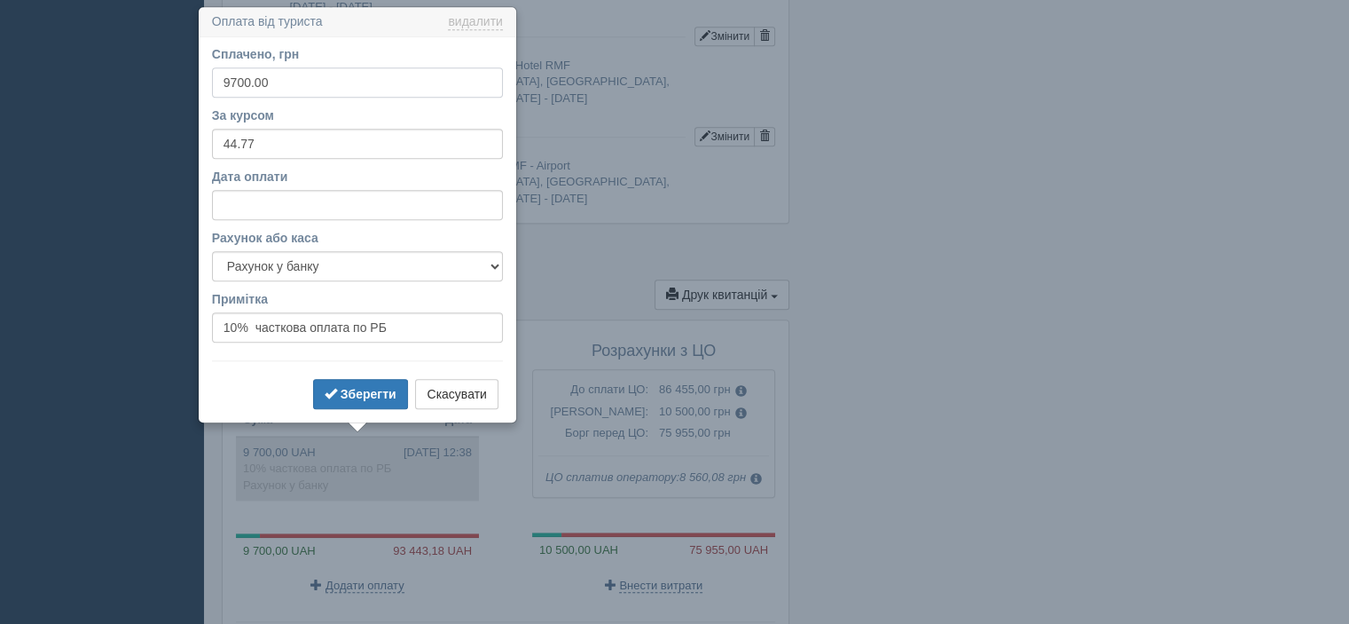
scroll to position [1741, 0]
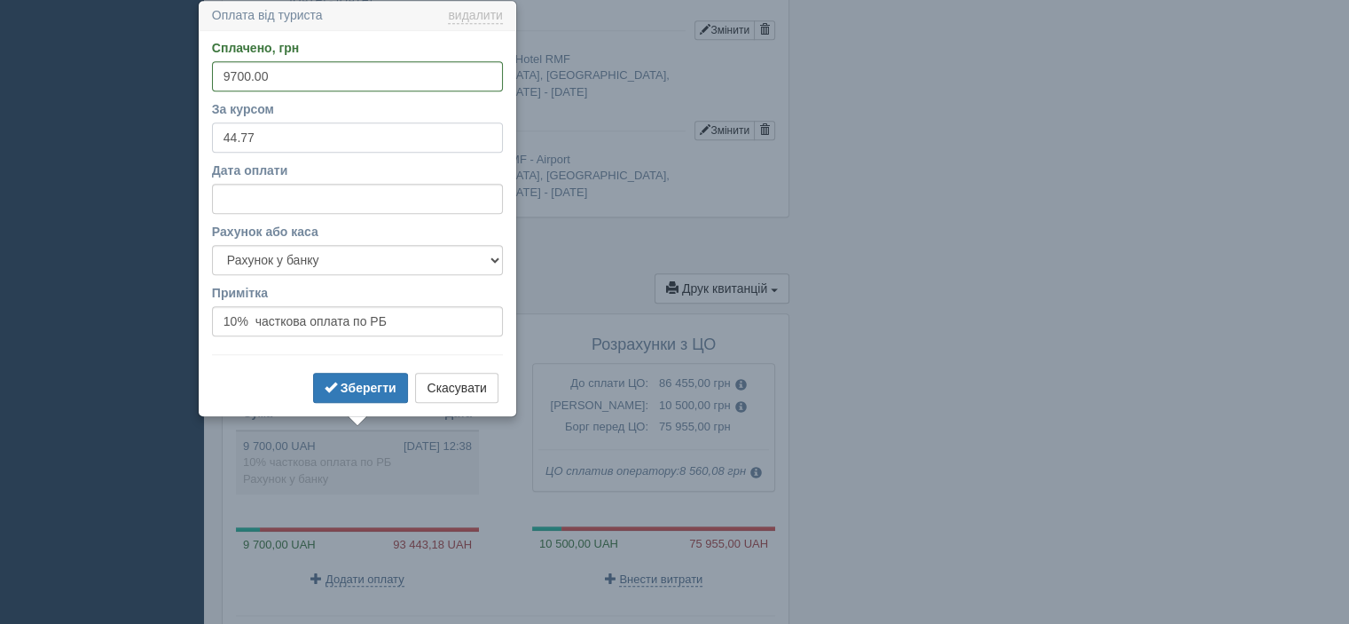
drag, startPoint x: 261, startPoint y: 130, endPoint x: 216, endPoint y: 129, distance: 45.2
click at [216, 129] on input "44.77" at bounding box center [357, 137] width 291 height 30
paste input "8278"
click at [388, 396] on button "Зберегти" at bounding box center [360, 388] width 95 height 30
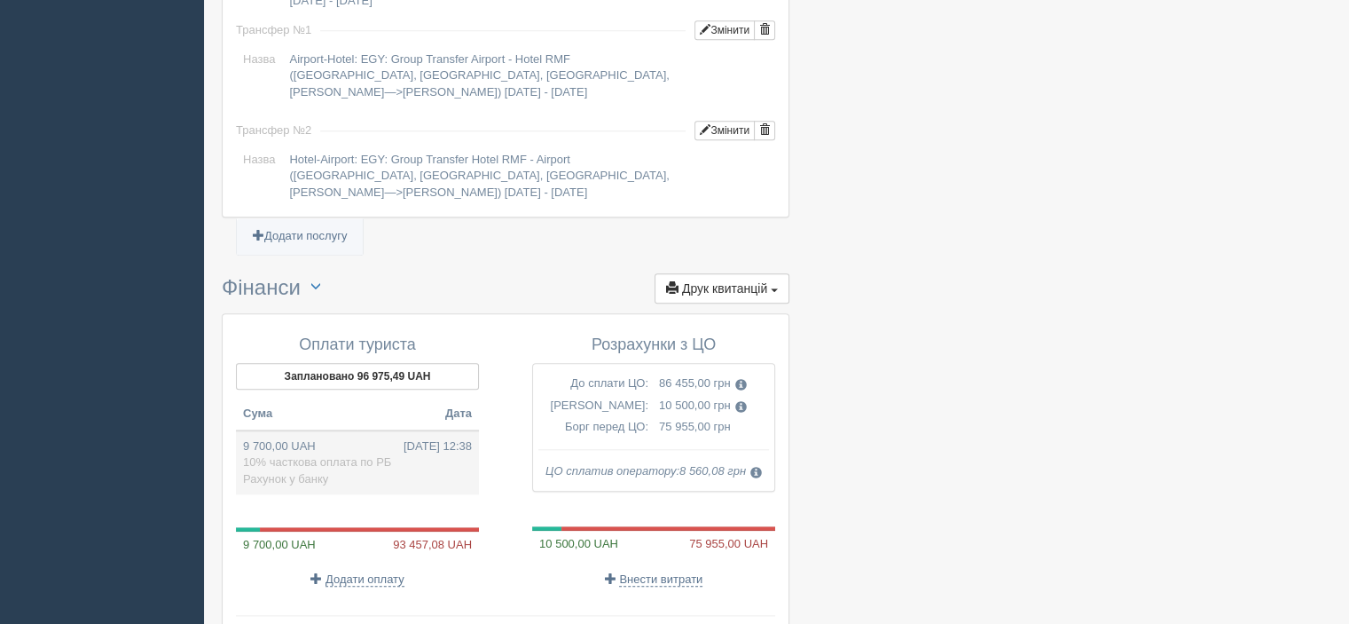
click at [362, 463] on td "9 700,00 UAH [DATE] 12:38 10% часткова оплата по РБ Рахунок у банку" at bounding box center [357, 462] width 243 height 65
type input "44.83"
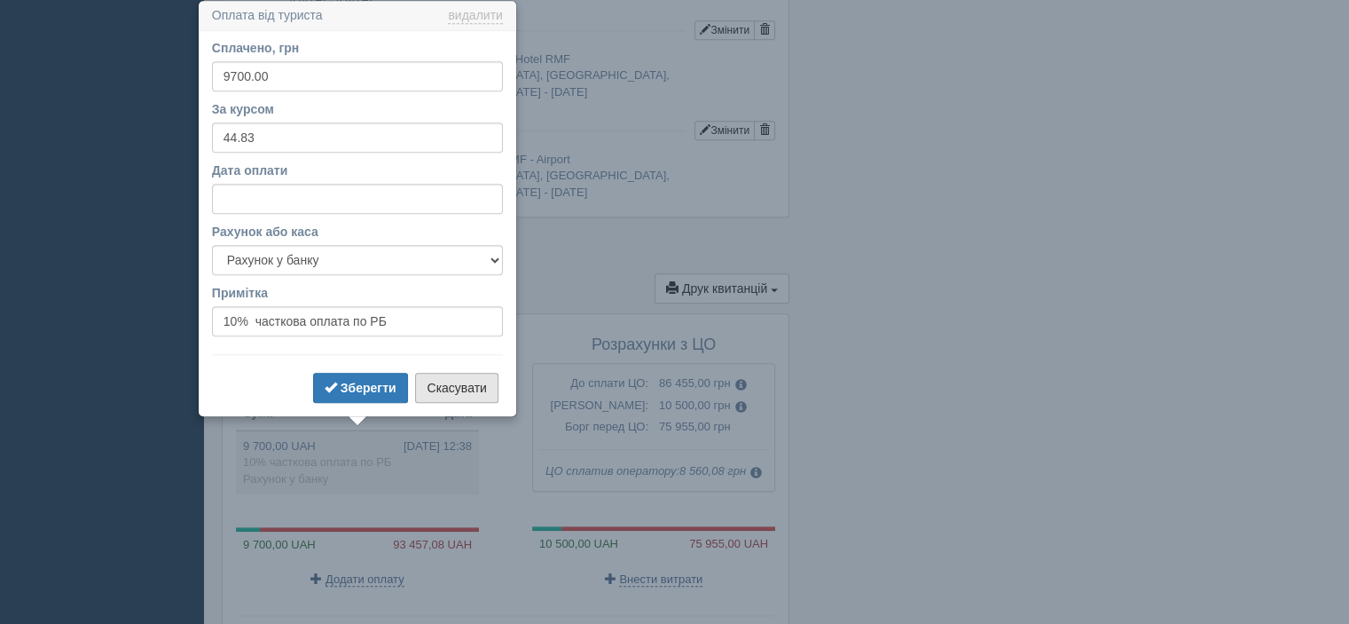
click at [458, 401] on button "Скасувати" at bounding box center [456, 388] width 82 height 30
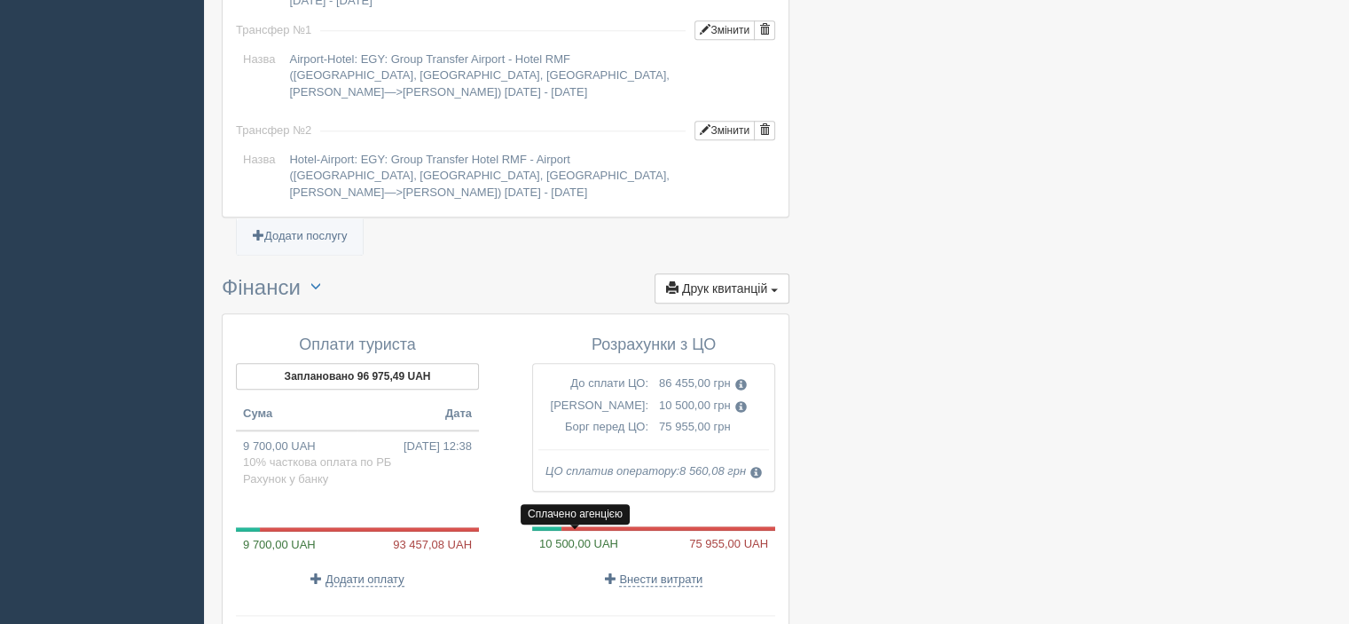
click at [592, 537] on span "10 500,00 UAH" at bounding box center [575, 543] width 86 height 13
click at [740, 379] on span at bounding box center [741, 385] width 12 height 12
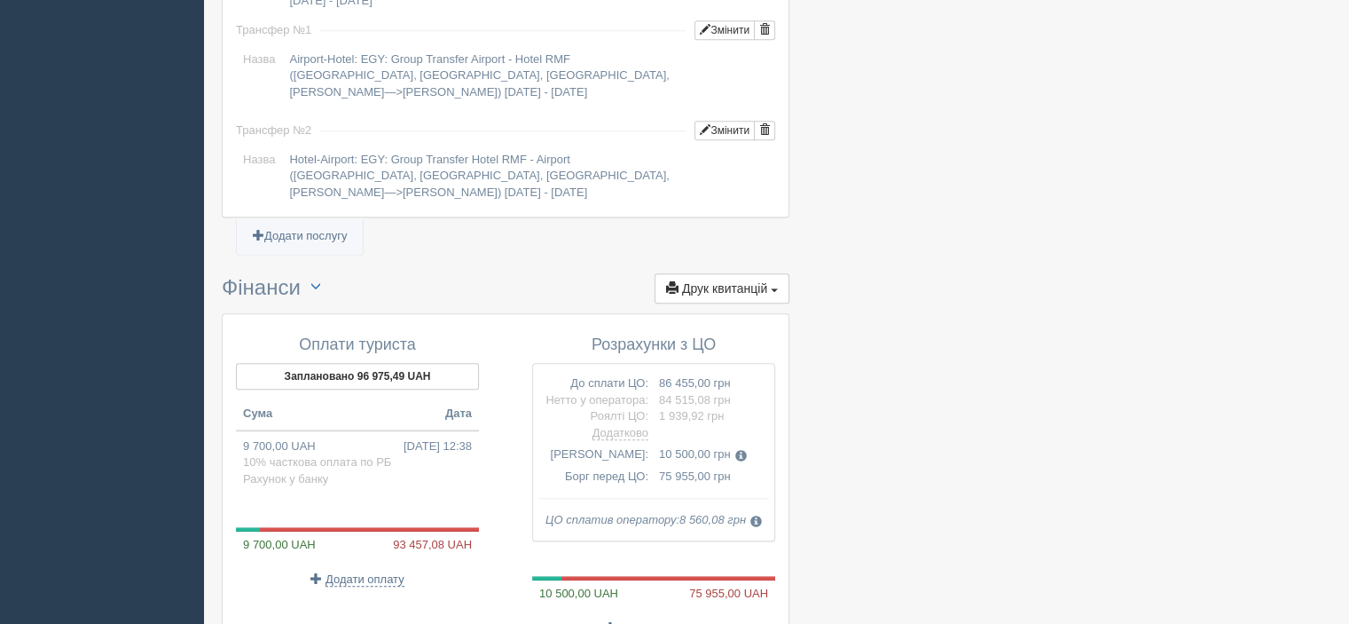
click at [743, 458] on td "10 500,00 грн" at bounding box center [714, 454] width 121 height 22
click at [744, 451] on span at bounding box center [741, 456] width 12 height 12
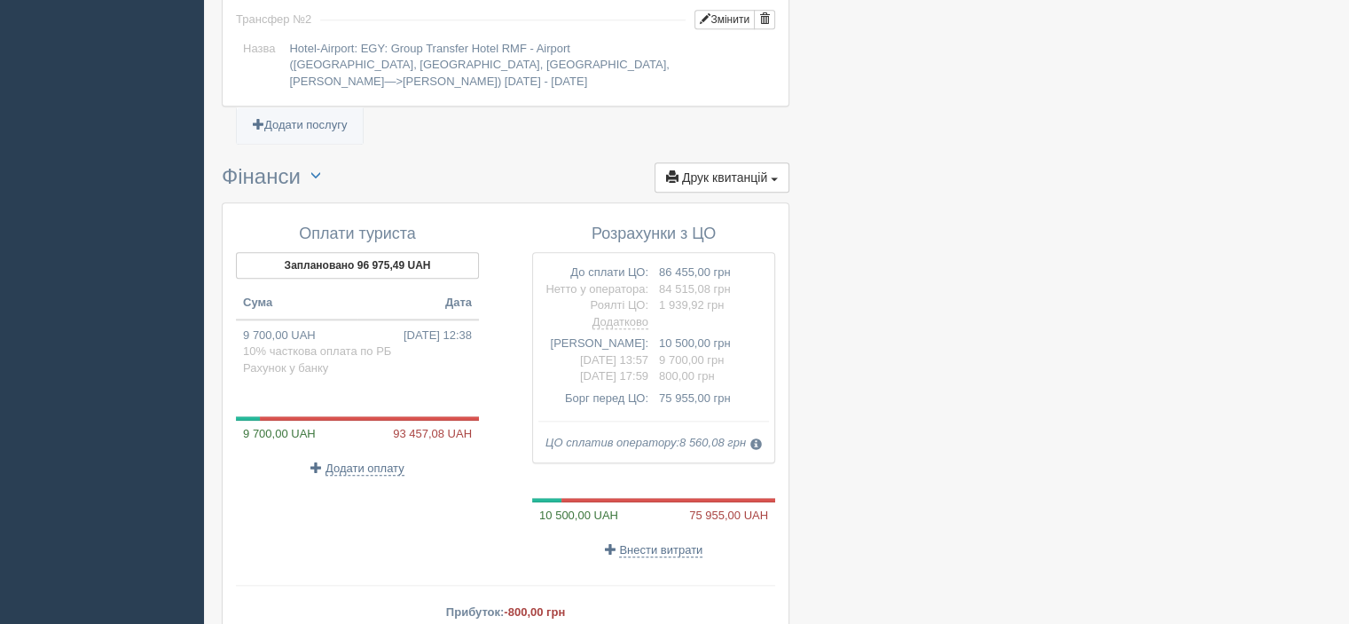
scroll to position [1886, 0]
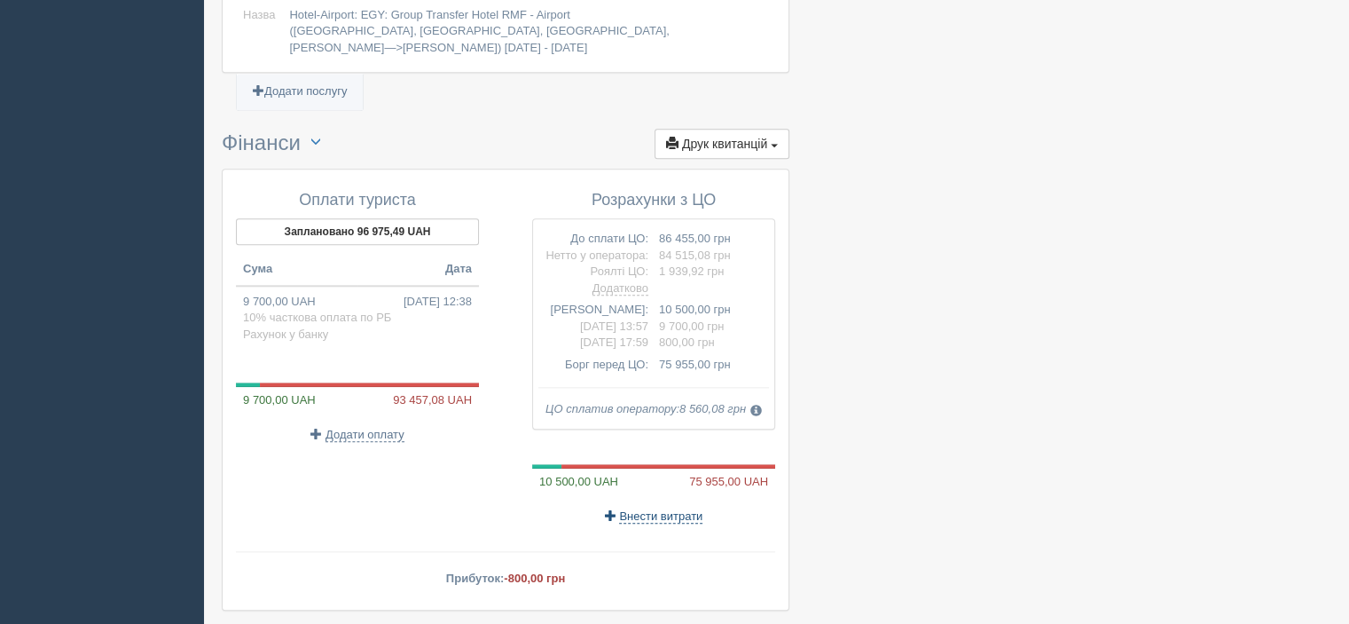
click at [687, 509] on span "Внести витрати" at bounding box center [660, 516] width 83 height 14
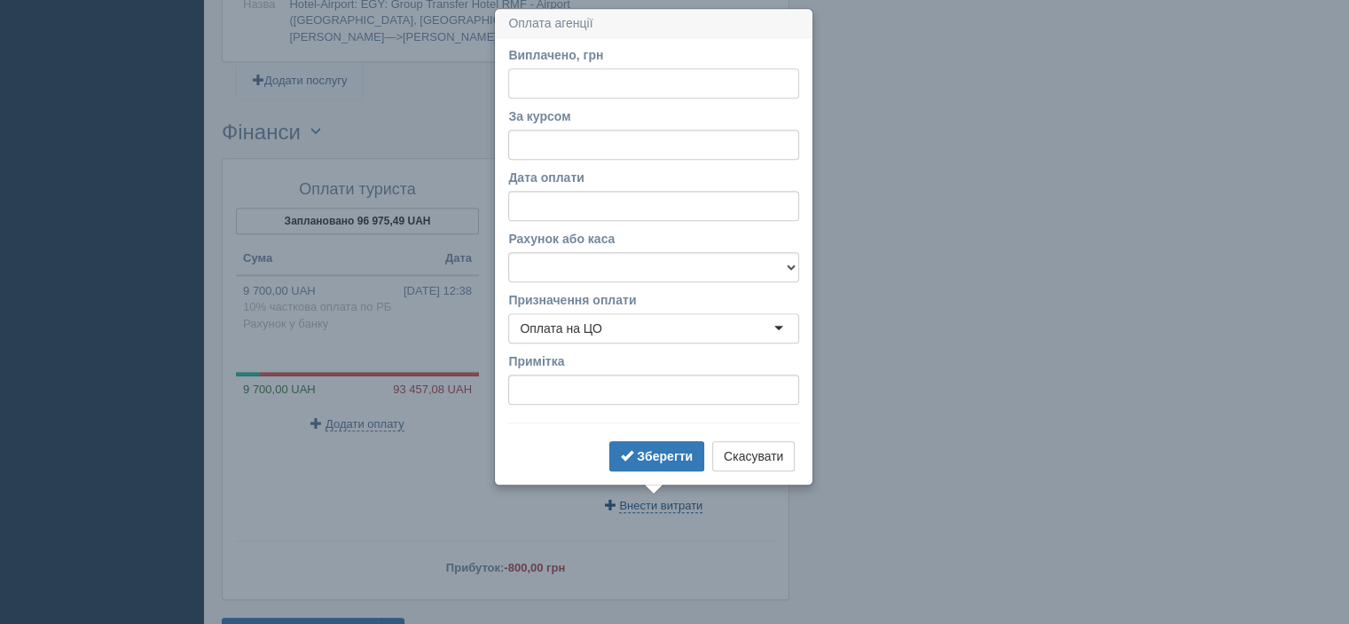
scroll to position [1904, 0]
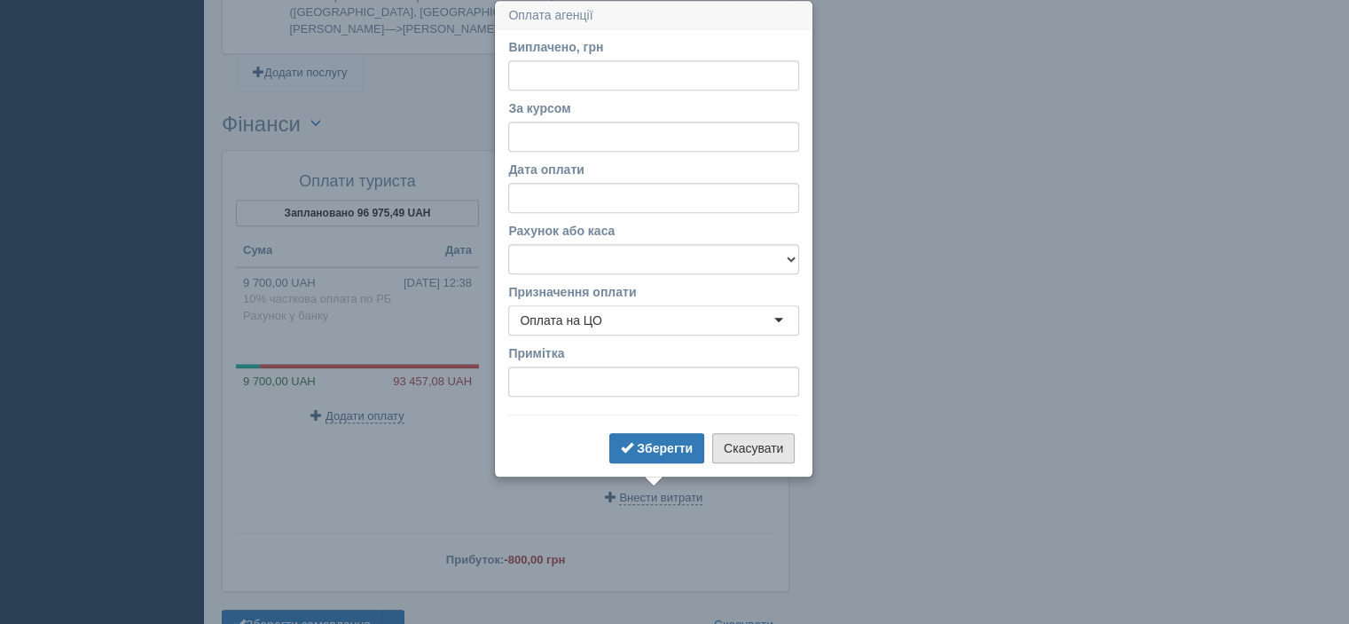
click at [745, 450] on button "Скасувати" at bounding box center [753, 448] width 82 height 30
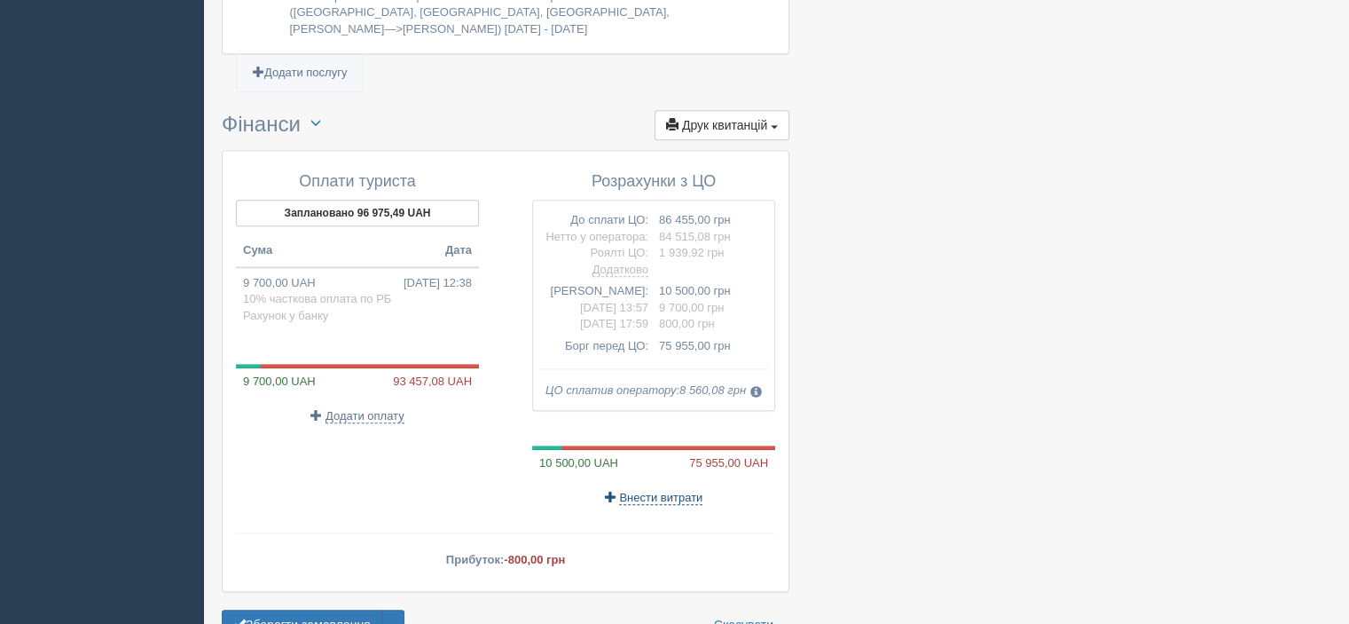
click at [635, 490] on span "Внести витрати" at bounding box center [660, 497] width 83 height 14
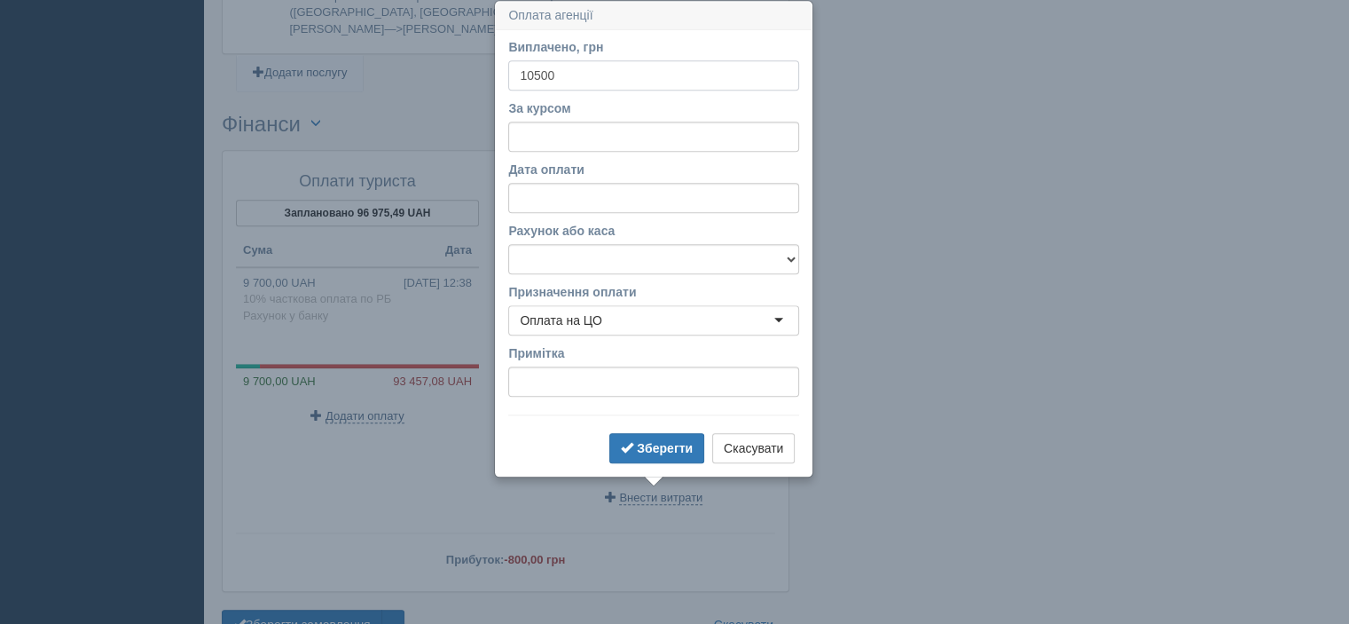
type input "10500"
click at [614, 138] on input "За курсом" at bounding box center [653, 137] width 291 height 30
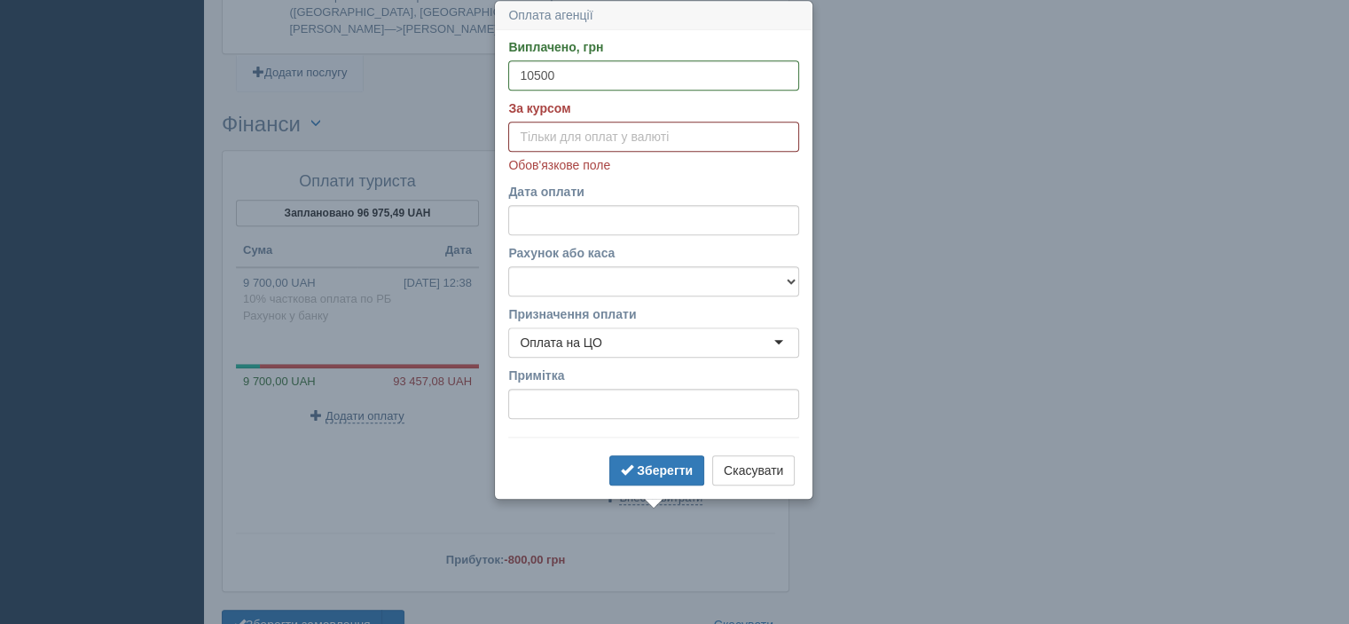
paste input "44.82"
type input "44.82"
click at [627, 226] on input "Дата оплати" at bounding box center [653, 220] width 291 height 30
select select "12"
select select "51"
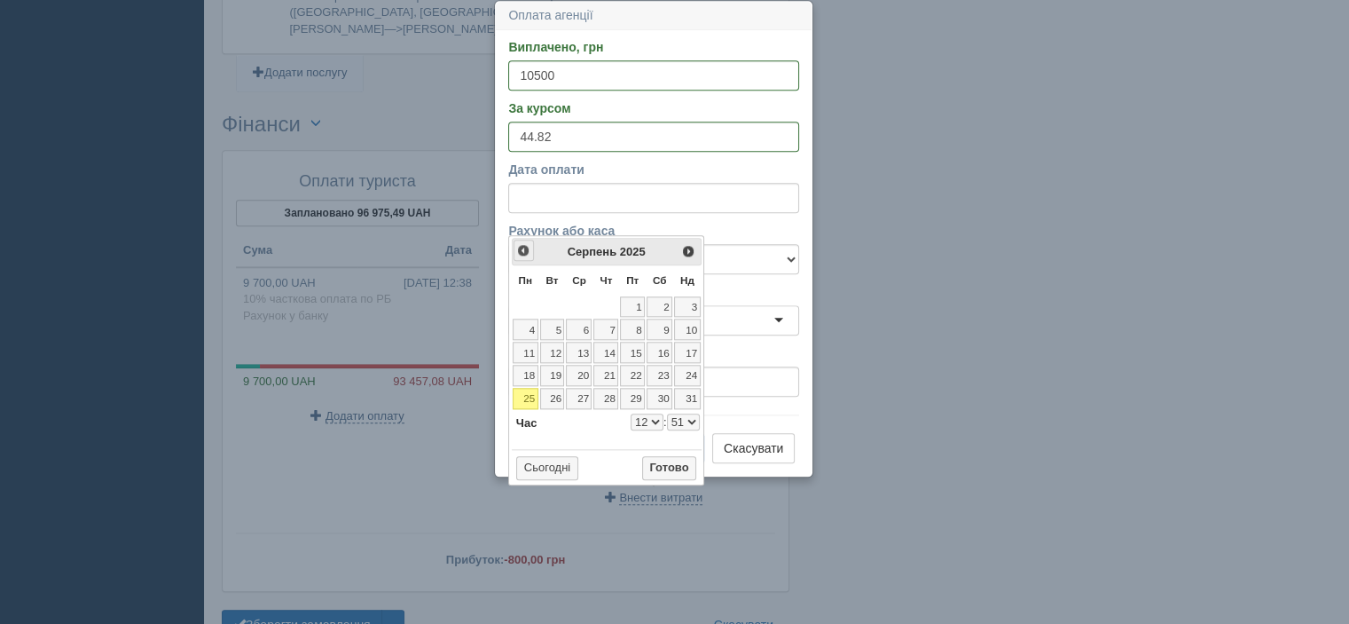
click at [525, 244] on span "<Попер" at bounding box center [523, 250] width 14 height 14
select select "12"
select select "51"
click at [525, 244] on span "<Попер" at bounding box center [523, 250] width 14 height 14
select select "12"
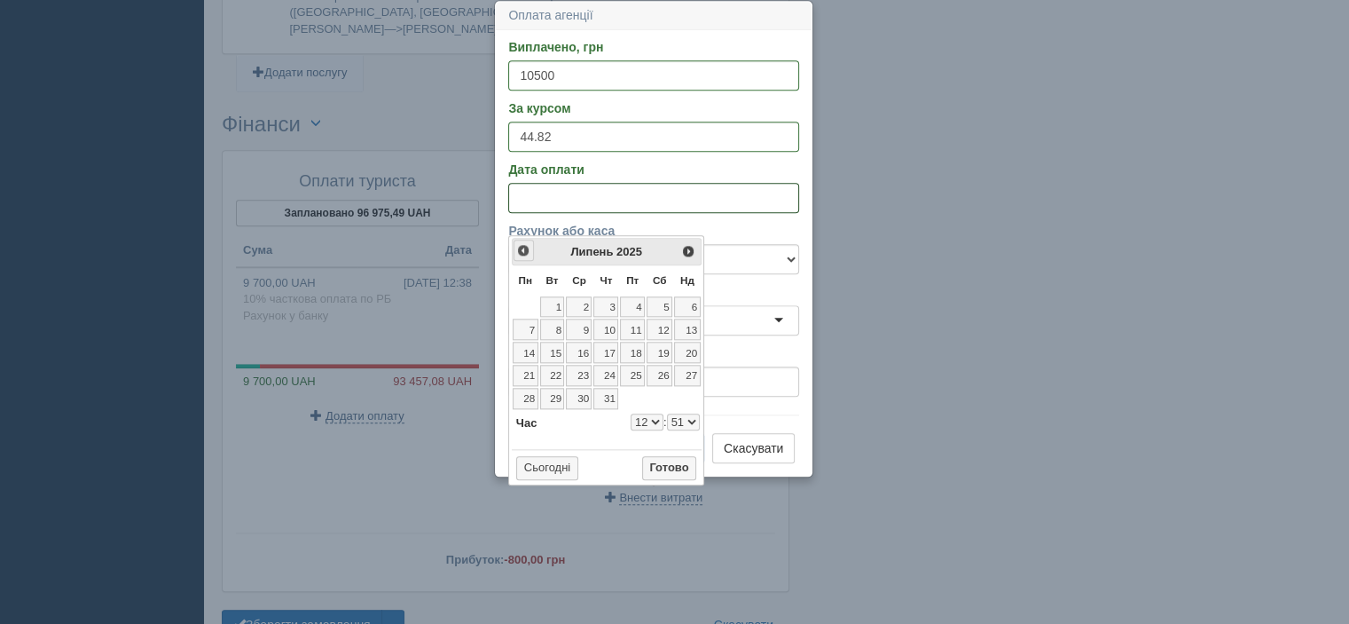
select select "51"
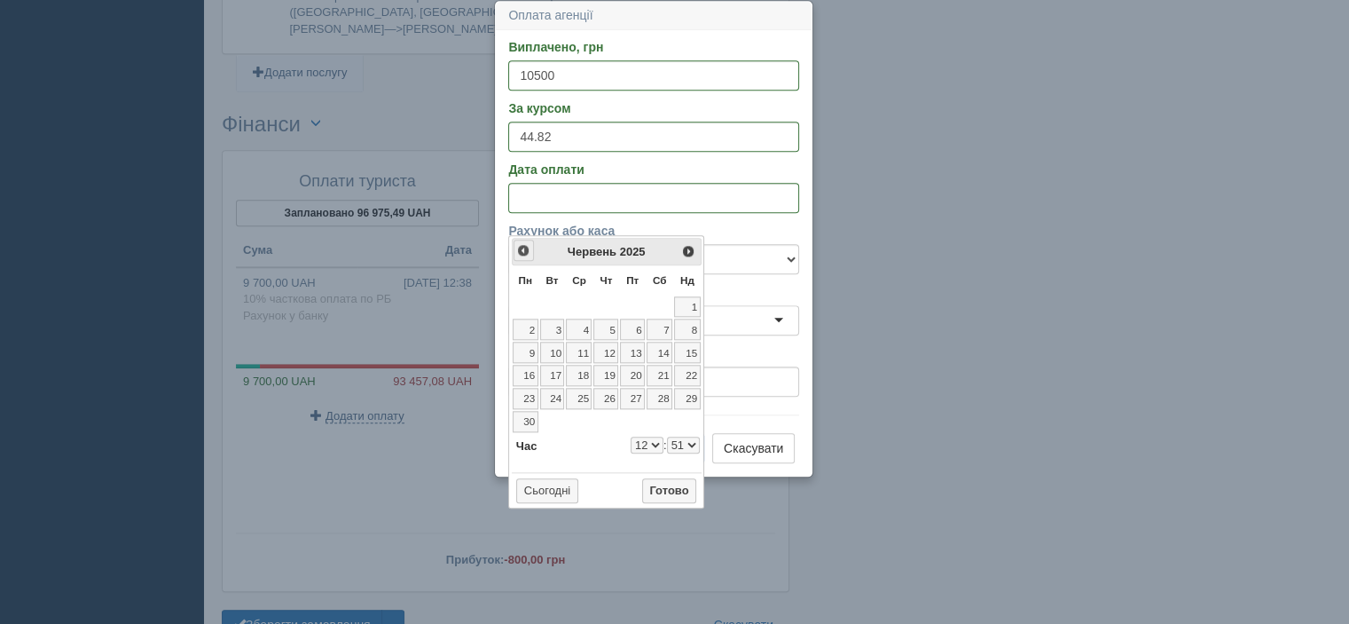
click at [525, 244] on span "<Попер" at bounding box center [523, 250] width 14 height 14
select select "12"
select select "51"
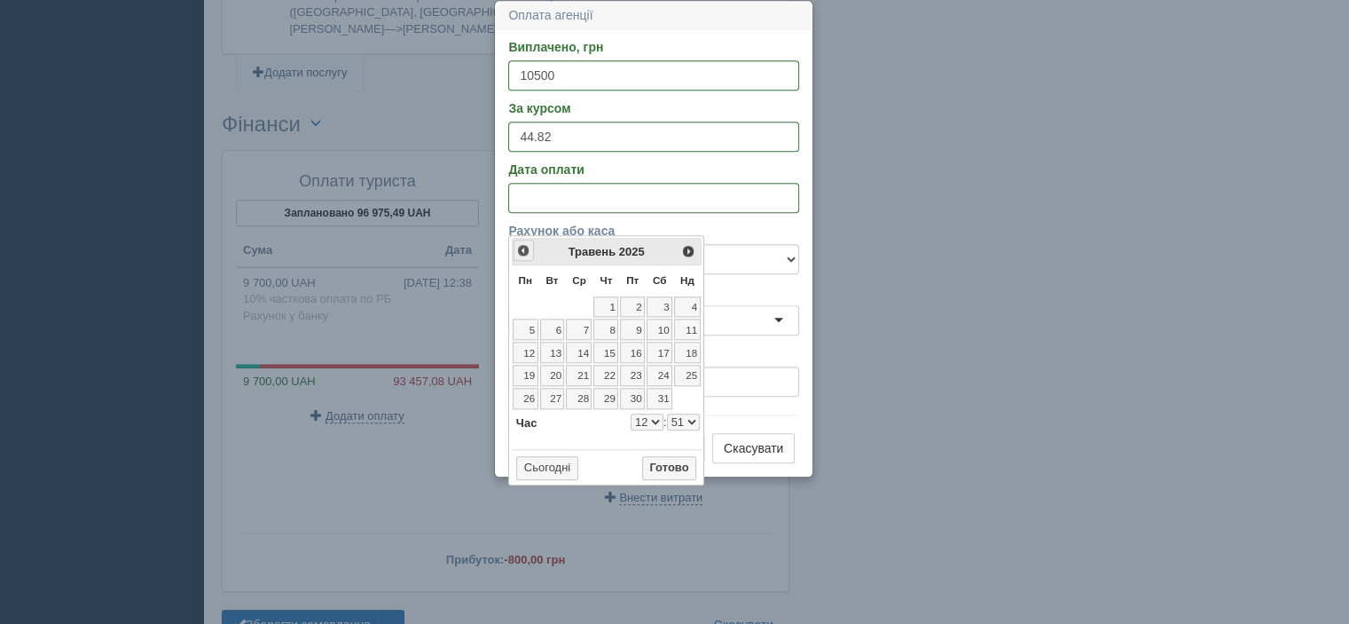
click at [525, 244] on span "<Попер" at bounding box center [523, 250] width 14 height 14
select select "12"
select select "51"
click at [545, 300] on link "1" at bounding box center [552, 306] width 25 height 21
select select "12"
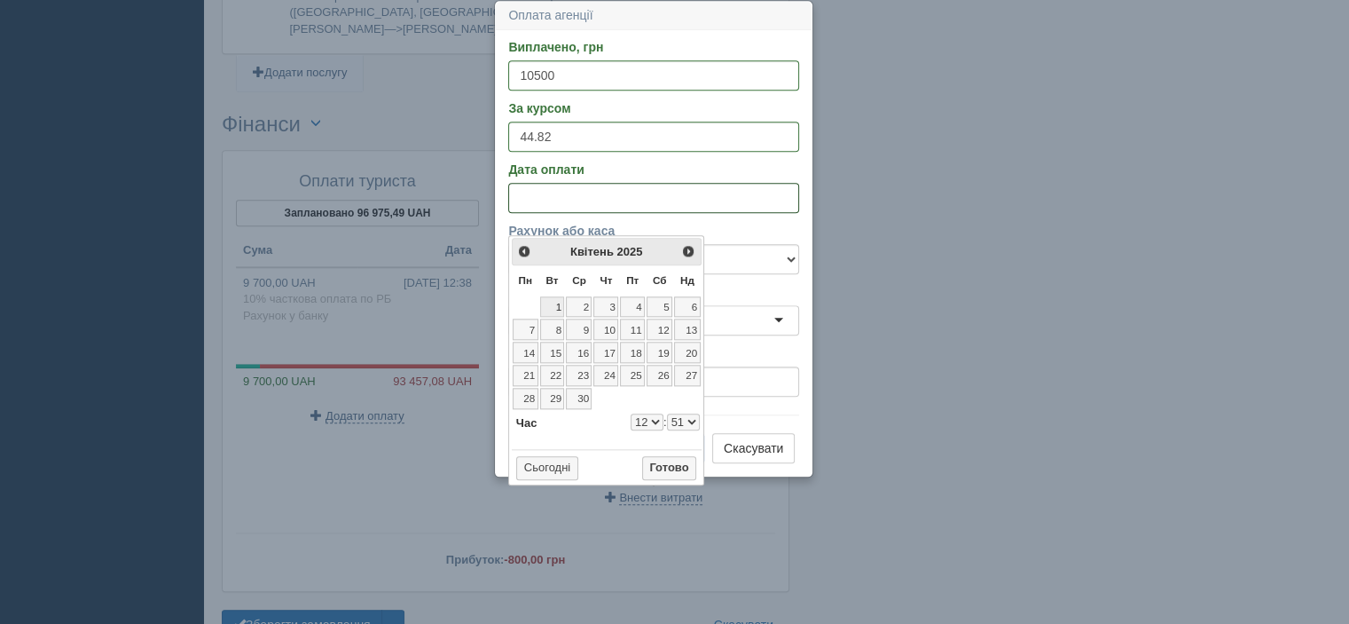
select select "51"
click at [672, 464] on button "Готово" at bounding box center [669, 468] width 55 height 25
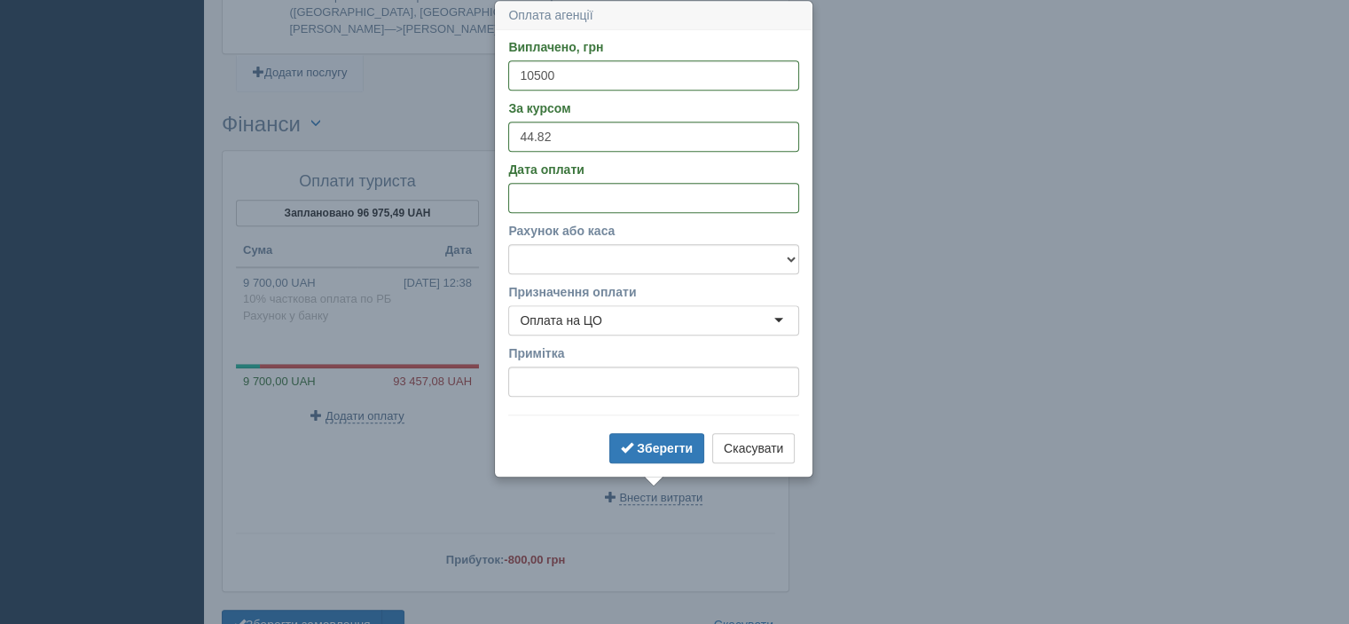
click at [642, 273] on form "Виплачено, грн 10500 За курсом 44.82 Дата оплати Рахунок або каса Готівка Картк…" at bounding box center [653, 252] width 291 height 429
click at [641, 266] on select "Готівка Картка Рахунок у банку" at bounding box center [653, 259] width 291 height 30
select select "1166"
click at [508, 244] on select "Готівка Картка Рахунок у банку" at bounding box center [653, 259] width 291 height 30
click at [647, 441] on b "Зберегти" at bounding box center [665, 448] width 56 height 14
